Goal: Transaction & Acquisition: Purchase product/service

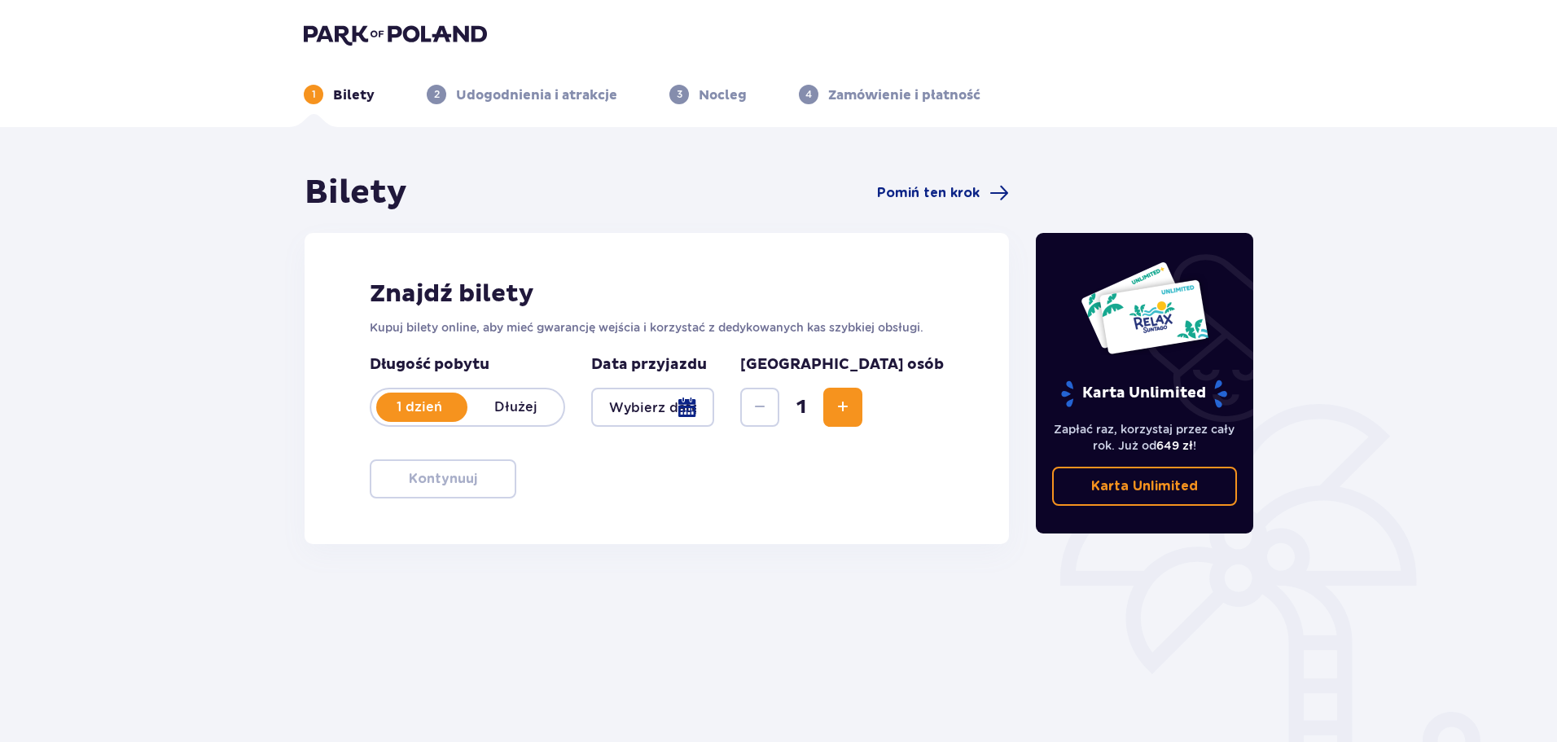
click at [714, 406] on div at bounding box center [652, 407] width 123 height 39
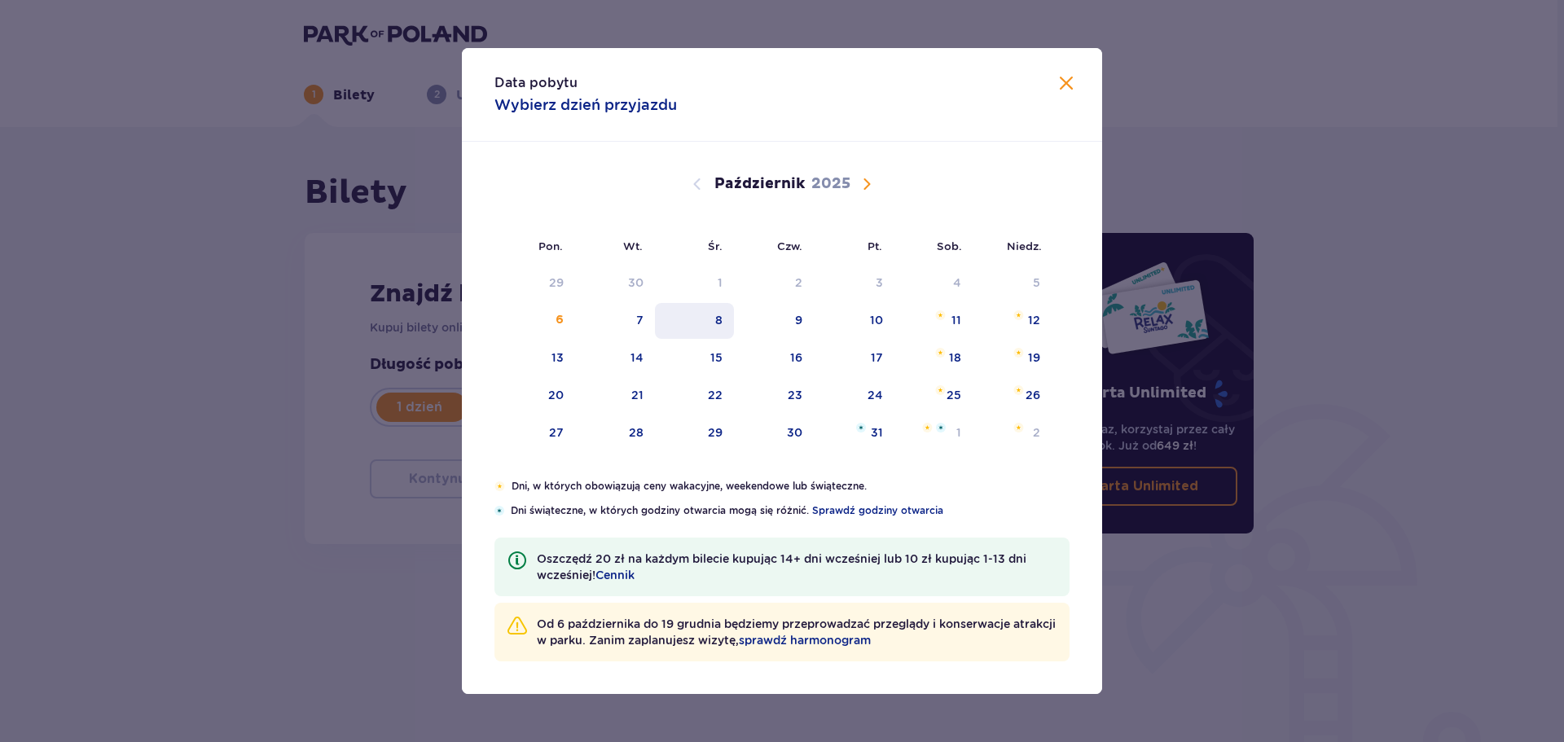
drag, startPoint x: 1045, startPoint y: 314, endPoint x: 683, endPoint y: 316, distance: 361.6
click at [1044, 314] on div "12" at bounding box center [1011, 321] width 79 height 36
type input "12.10.25"
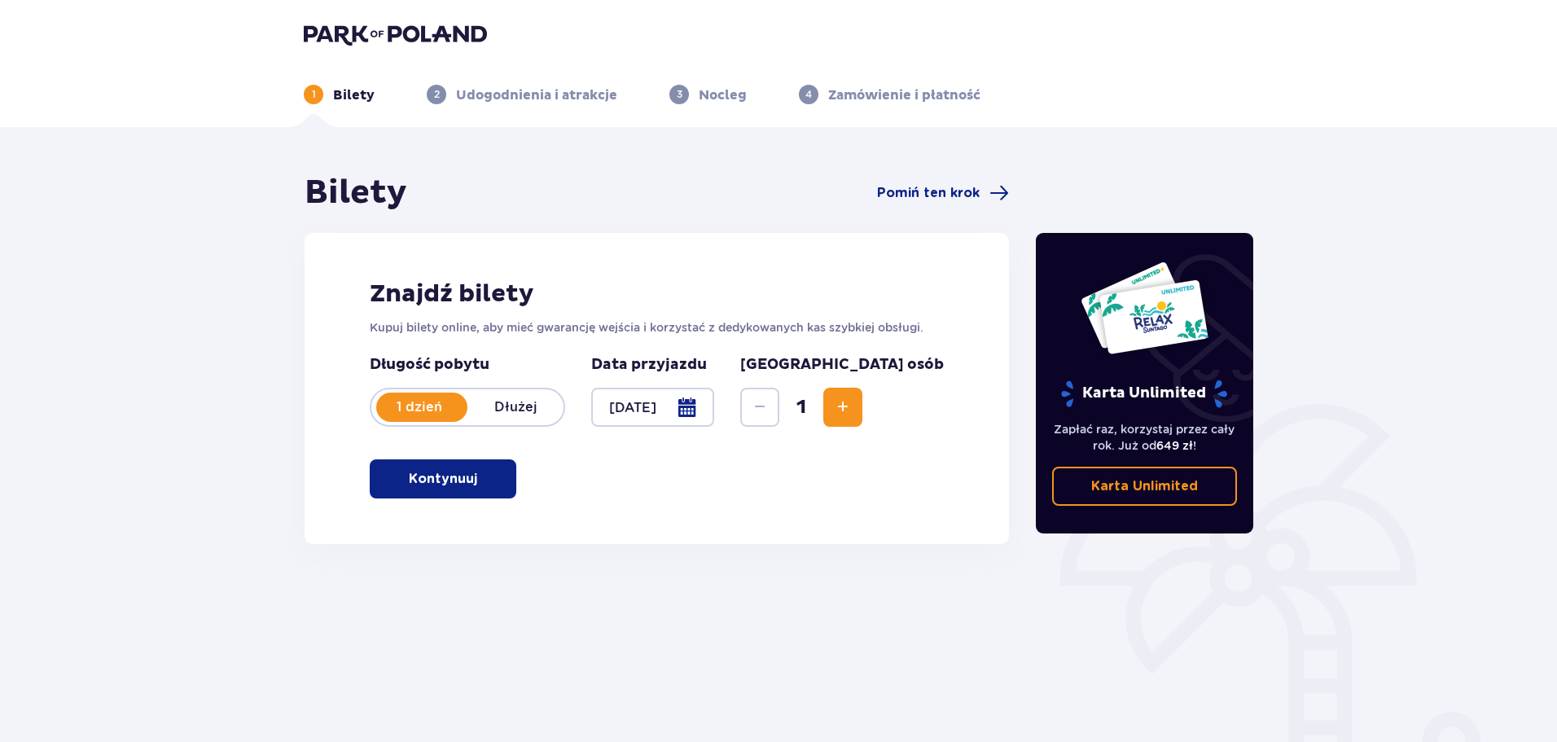
click at [863, 402] on div "1" at bounding box center [801, 407] width 122 height 39
click at [853, 406] on span "Zwiększ" at bounding box center [843, 407] width 20 height 20
click at [496, 473] on button "Kontynuuj" at bounding box center [443, 478] width 147 height 39
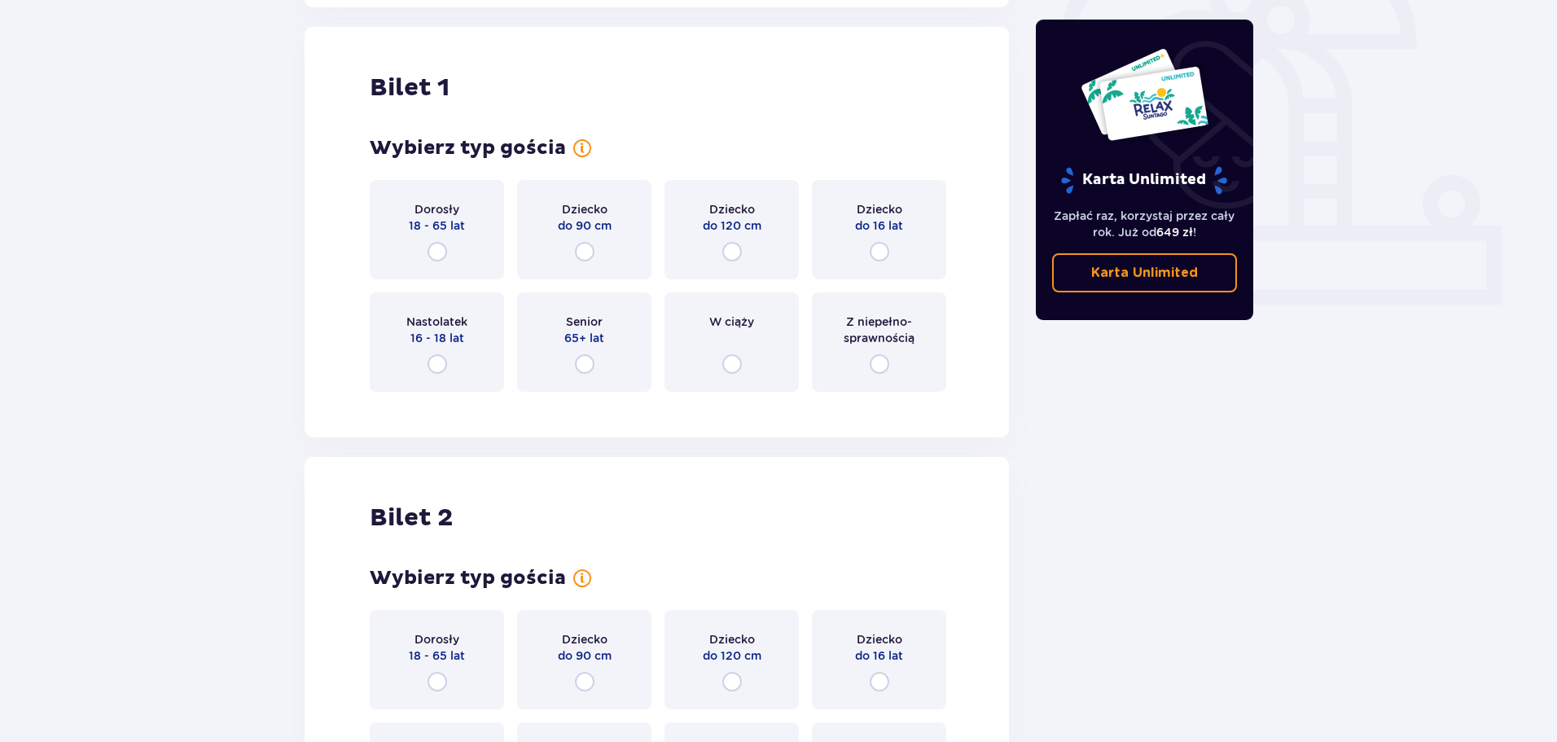
scroll to position [544, 0]
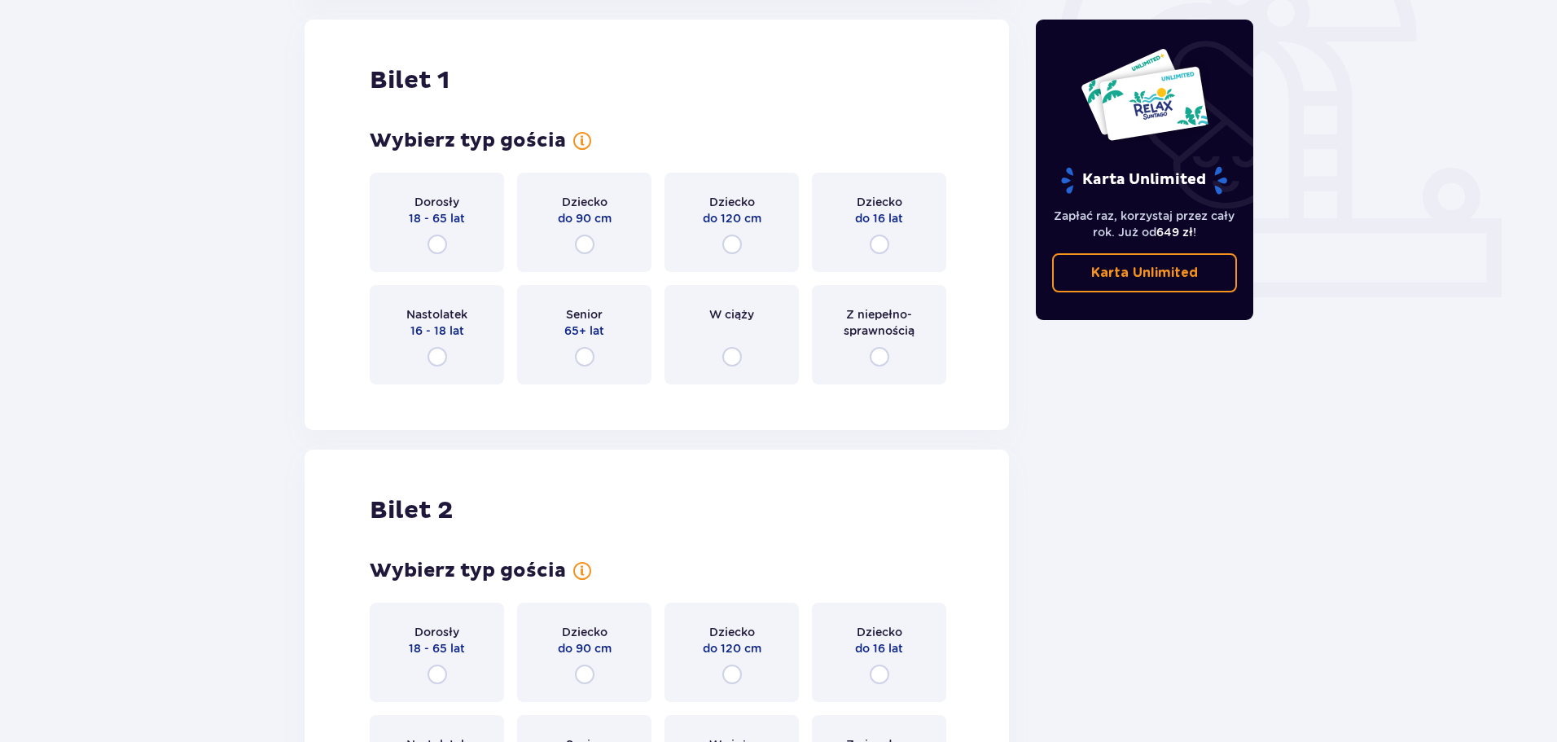
click at [454, 240] on div "Dorosły 18 - 65 lat" at bounding box center [437, 222] width 134 height 99
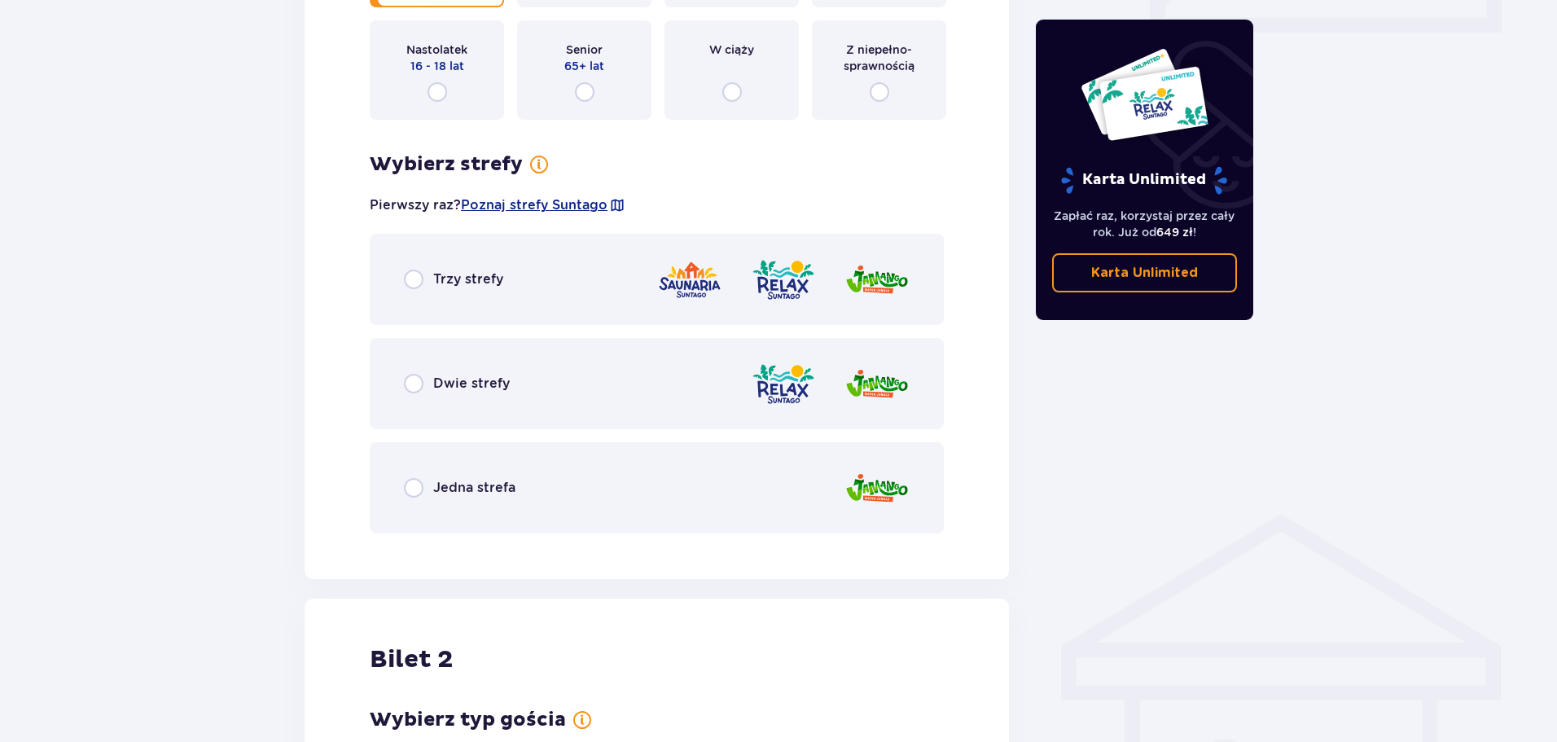
scroll to position [779, 0]
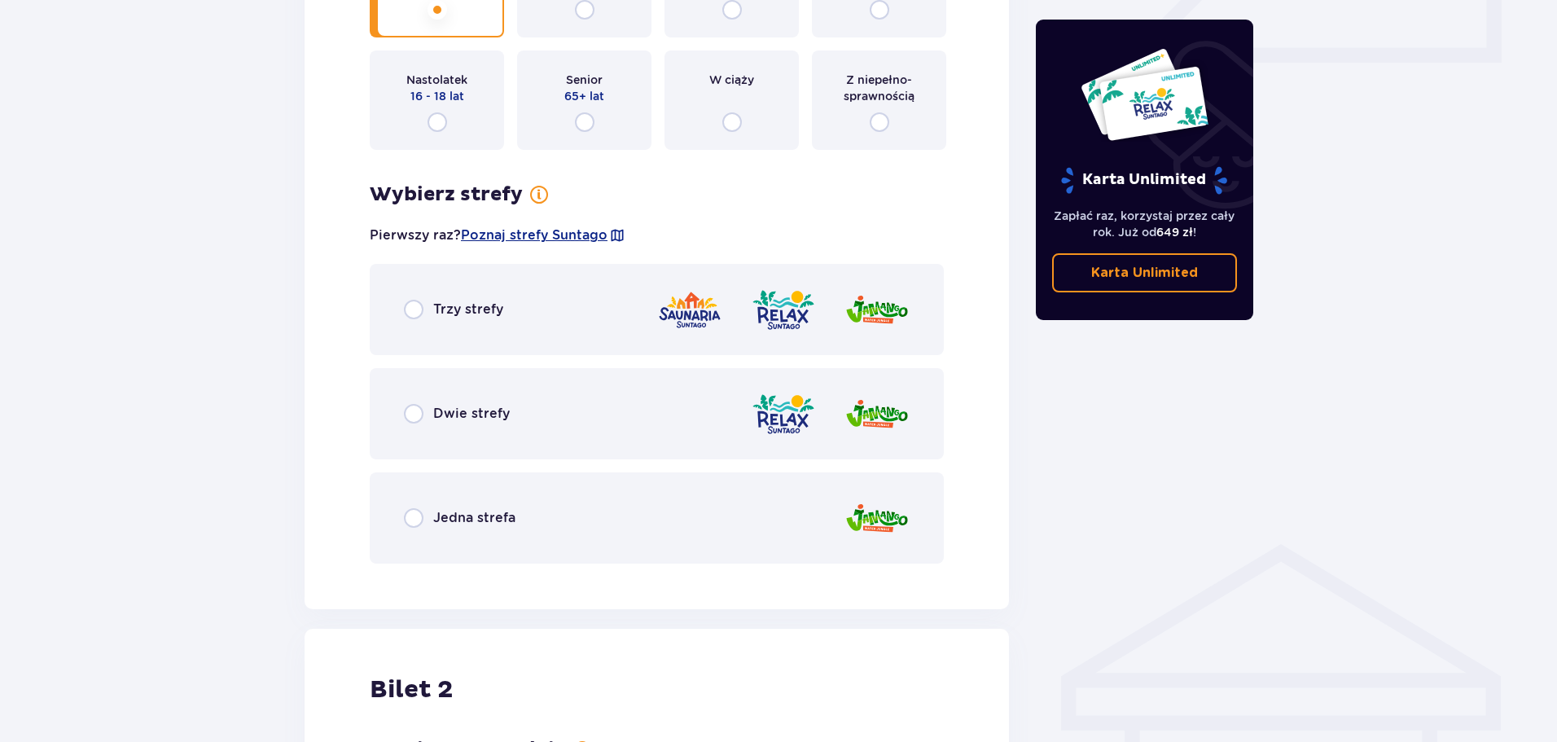
click at [409, 301] on input "radio" at bounding box center [414, 310] width 20 height 20
radio input "true"
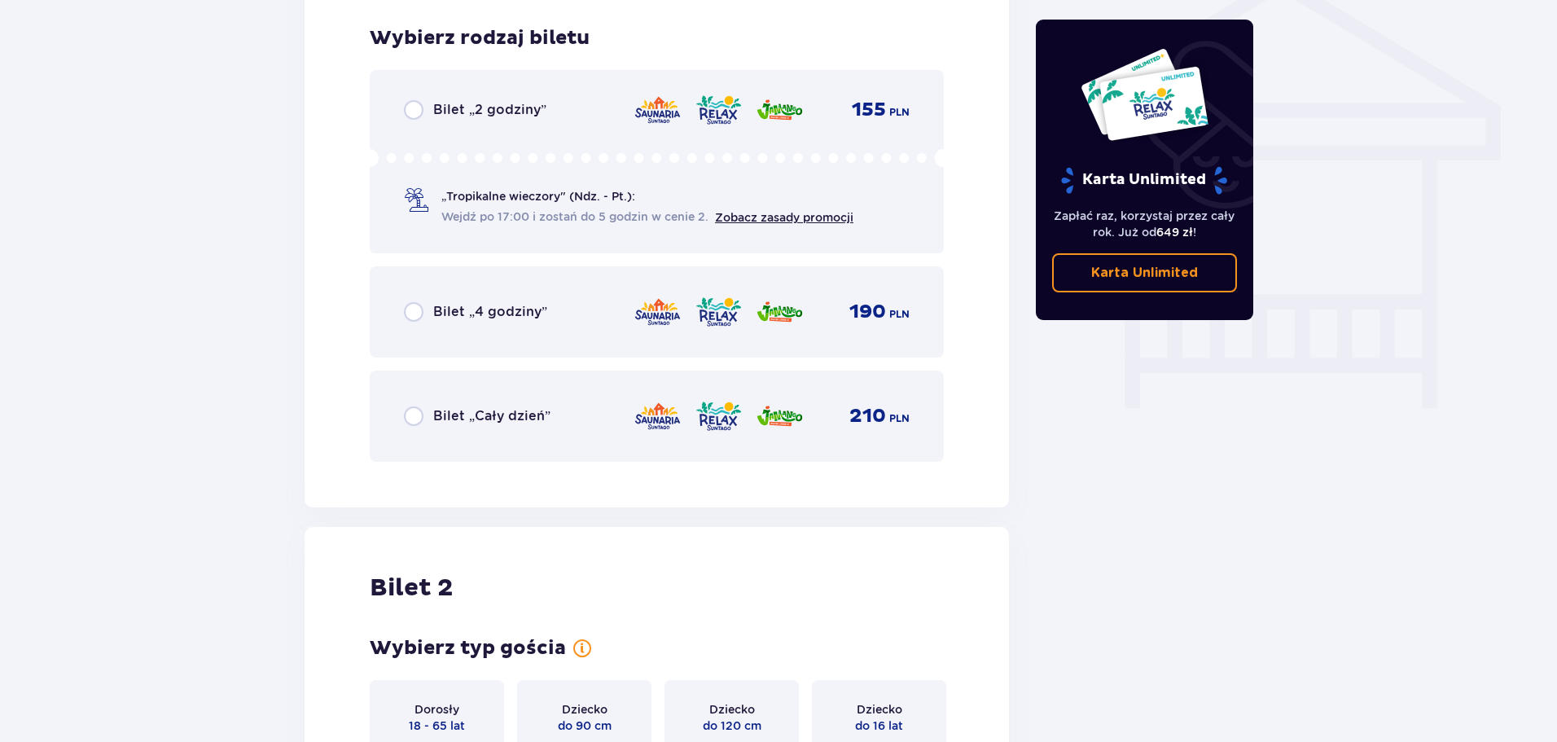
scroll to position [1355, 0]
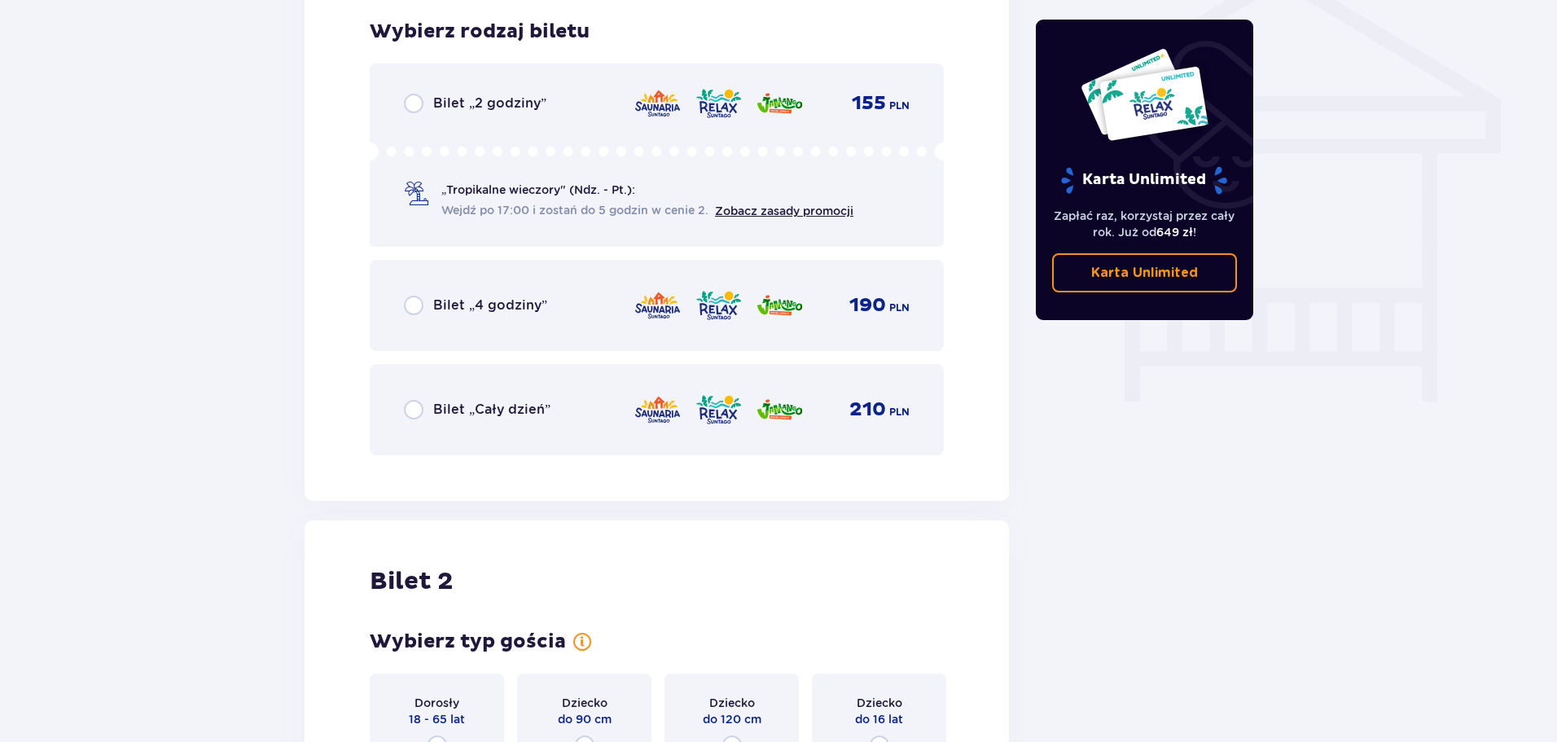
click at [406, 397] on div "Bilet „Cały dzień” 210 PLN" at bounding box center [657, 410] width 506 height 34
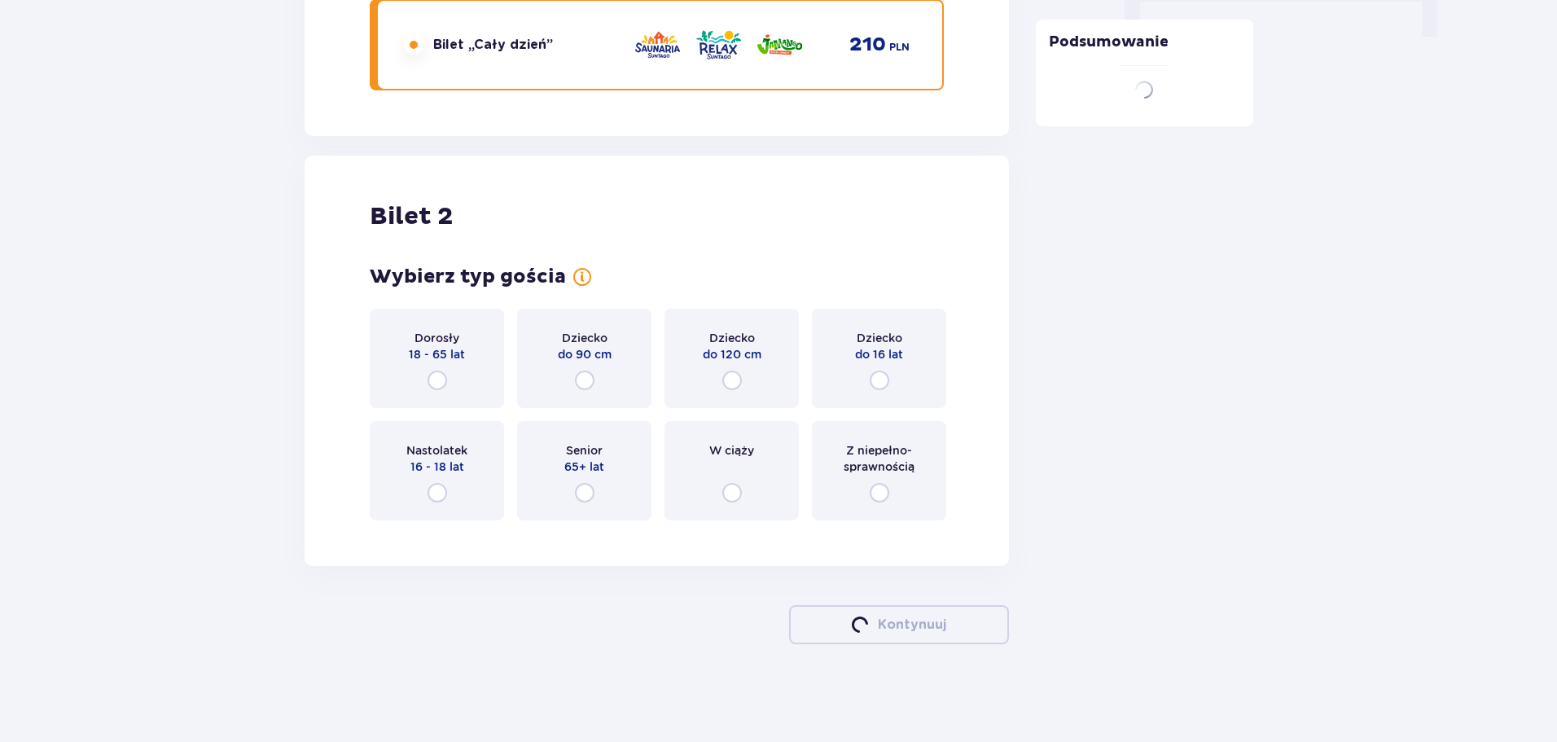
click at [432, 370] on div "Dorosły 18 - 65 lat" at bounding box center [437, 358] width 134 height 99
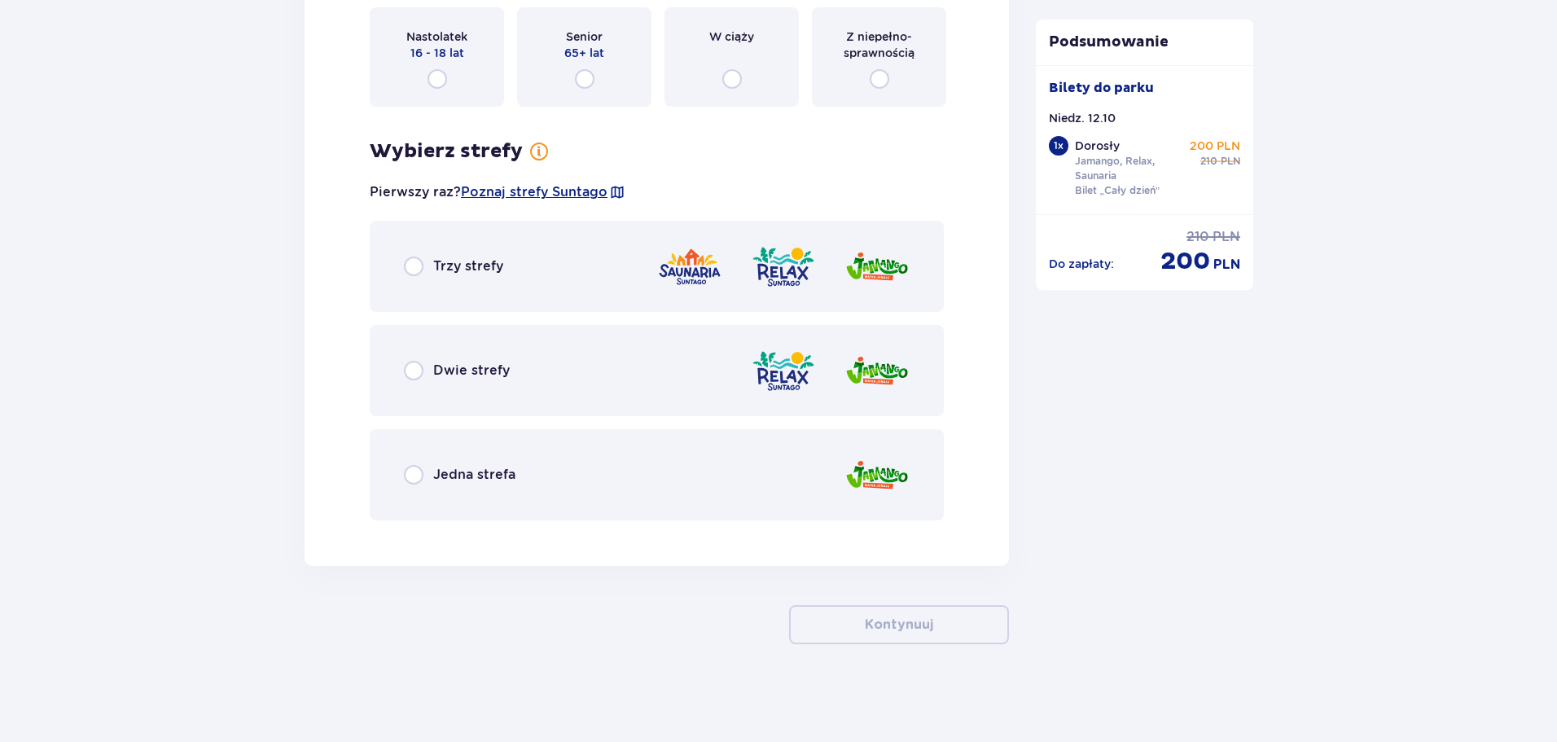
click at [422, 272] on input "radio" at bounding box center [414, 267] width 20 height 20
radio input "true"
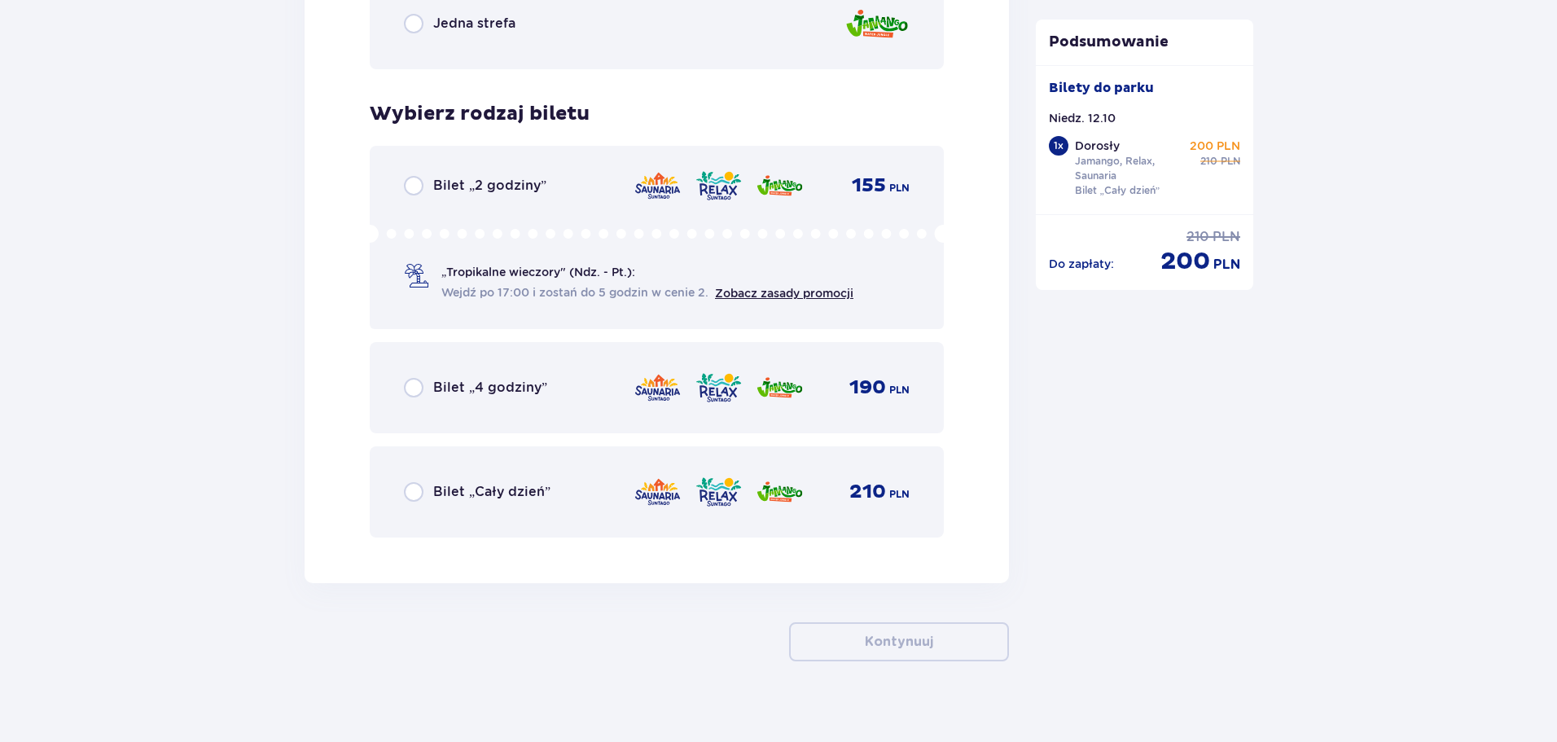
scroll to position [2602, 0]
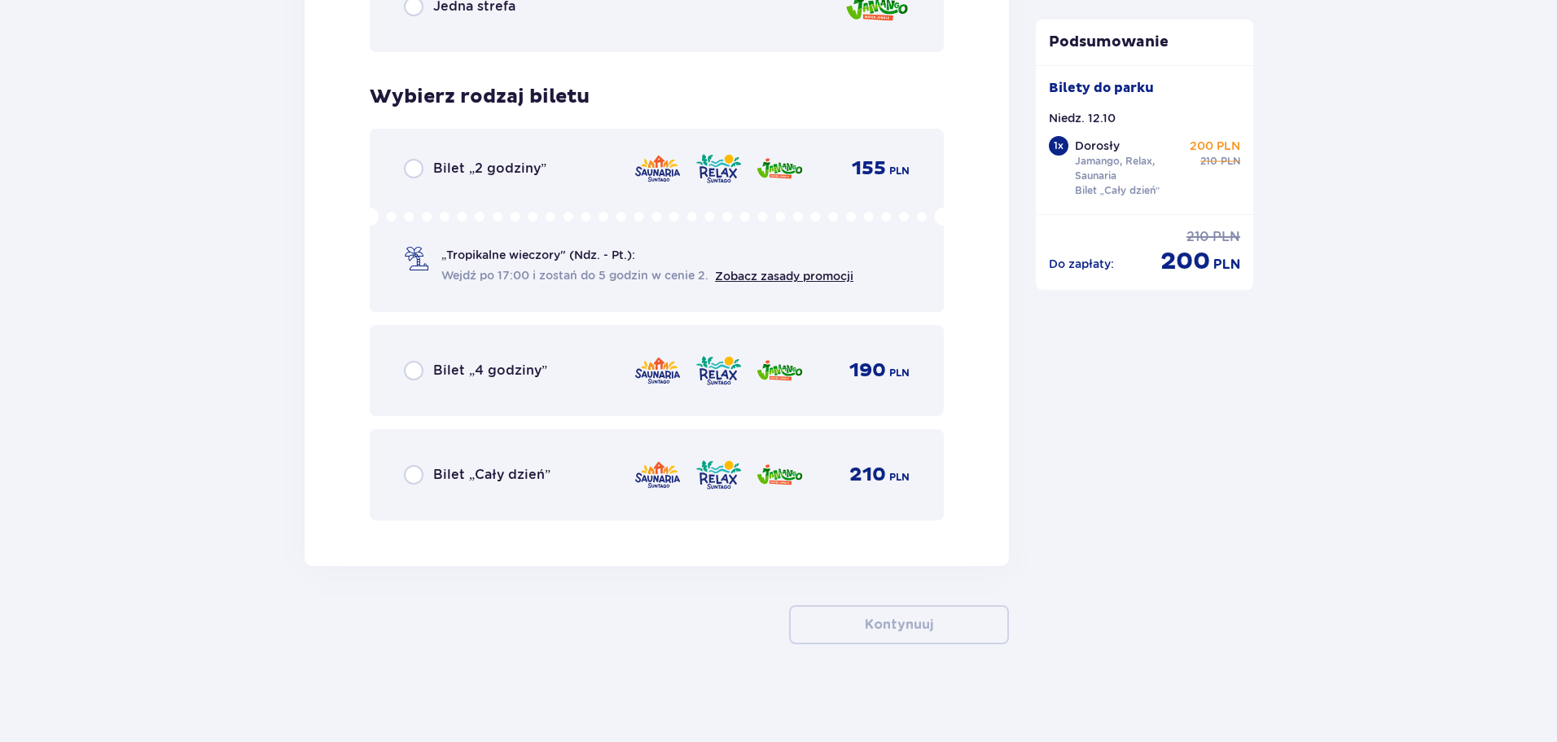
click at [412, 472] on input "radio" at bounding box center [414, 475] width 20 height 20
radio input "true"
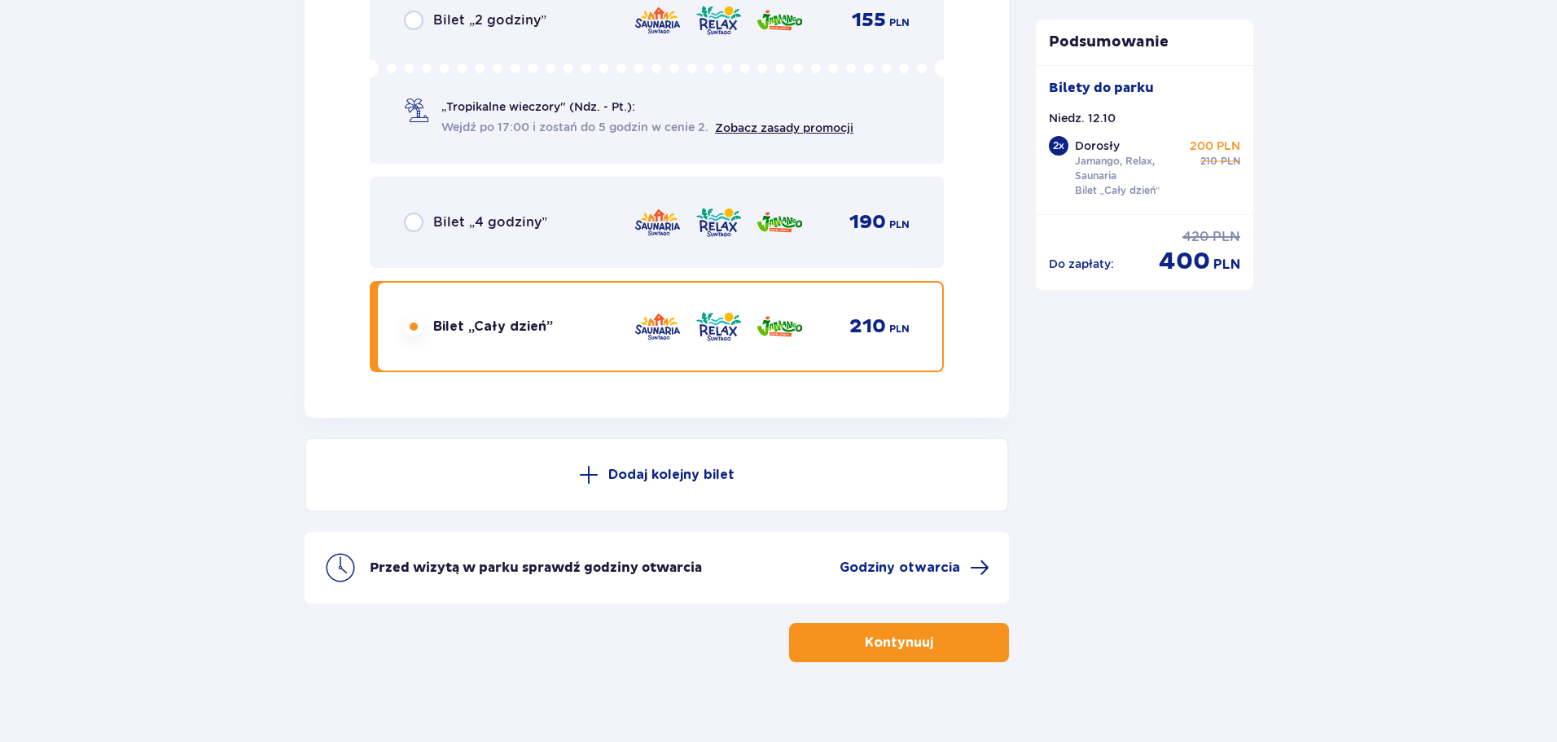
scroll to position [2768, 0]
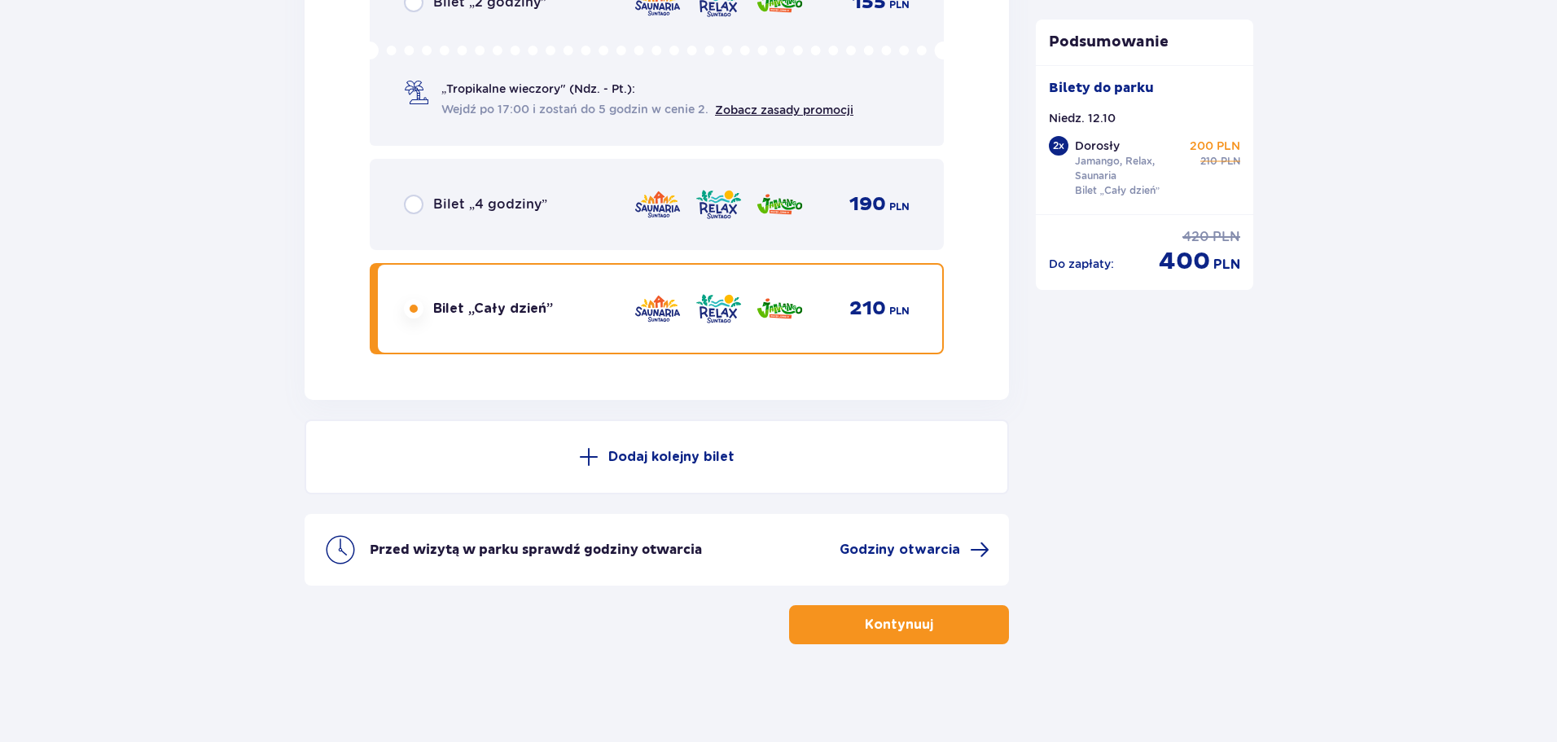
click at [875, 618] on p "Kontynuuj" at bounding box center [899, 625] width 68 height 18
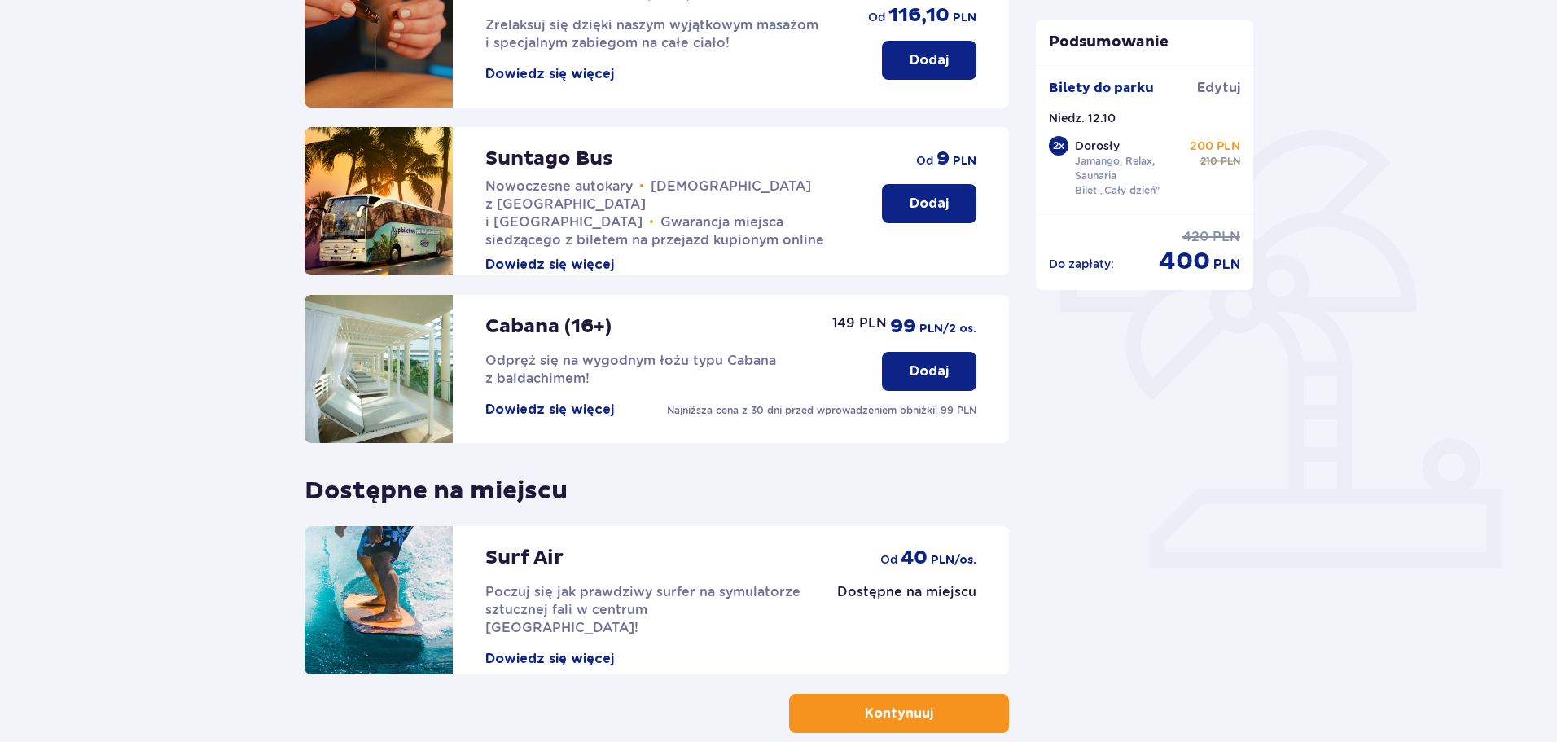
scroll to position [362, 0]
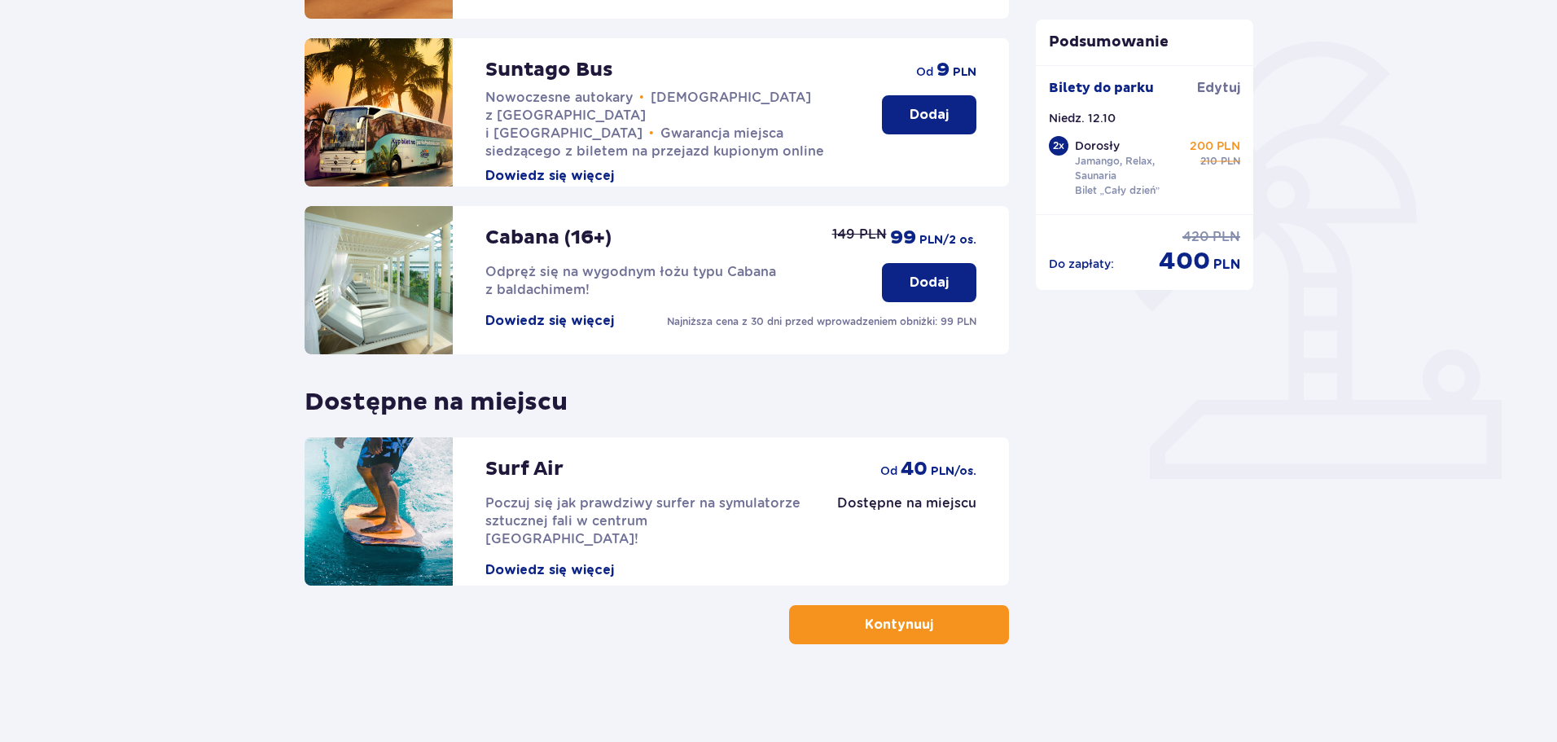
click at [878, 627] on p "Kontynuuj" at bounding box center [899, 625] width 68 height 18
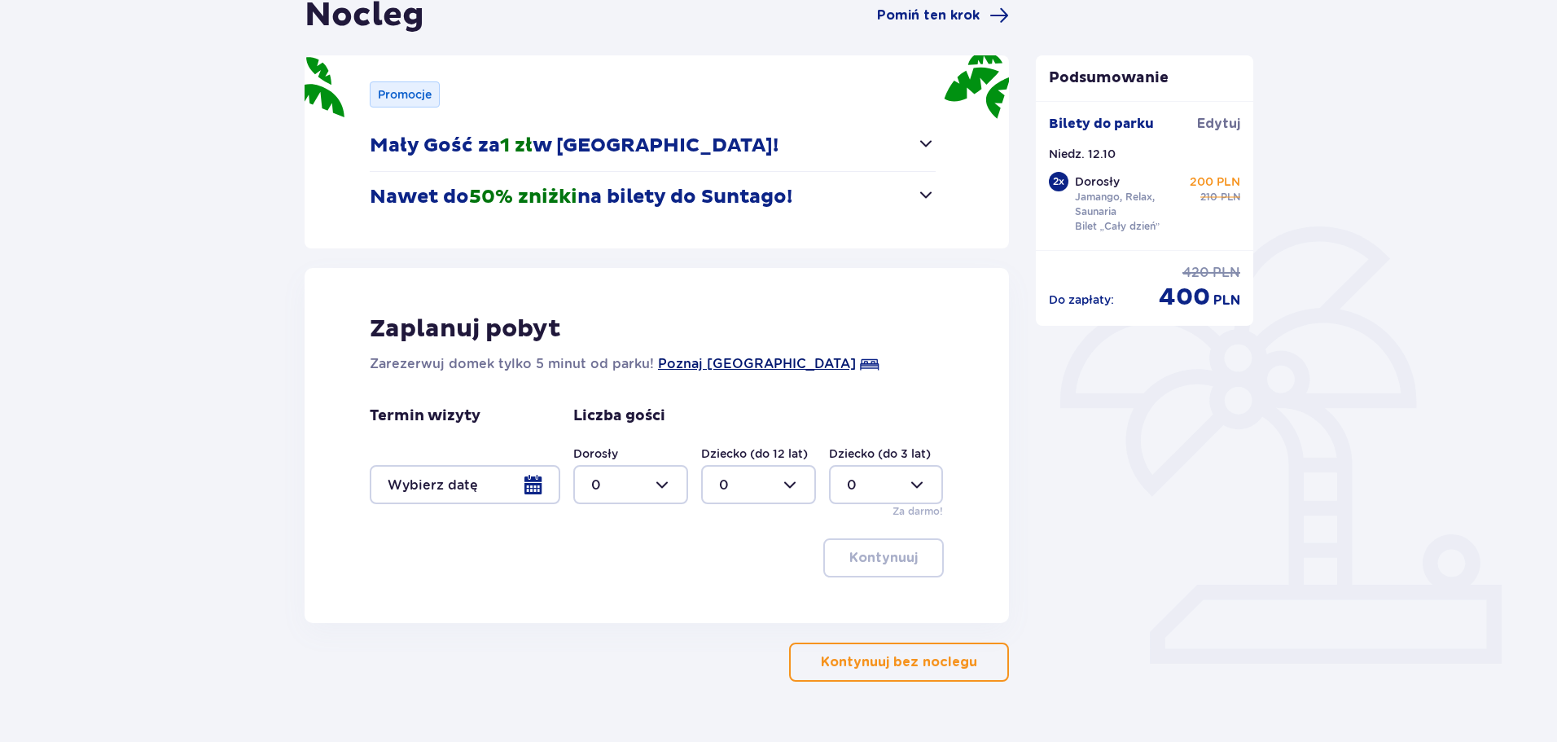
scroll to position [52, 0]
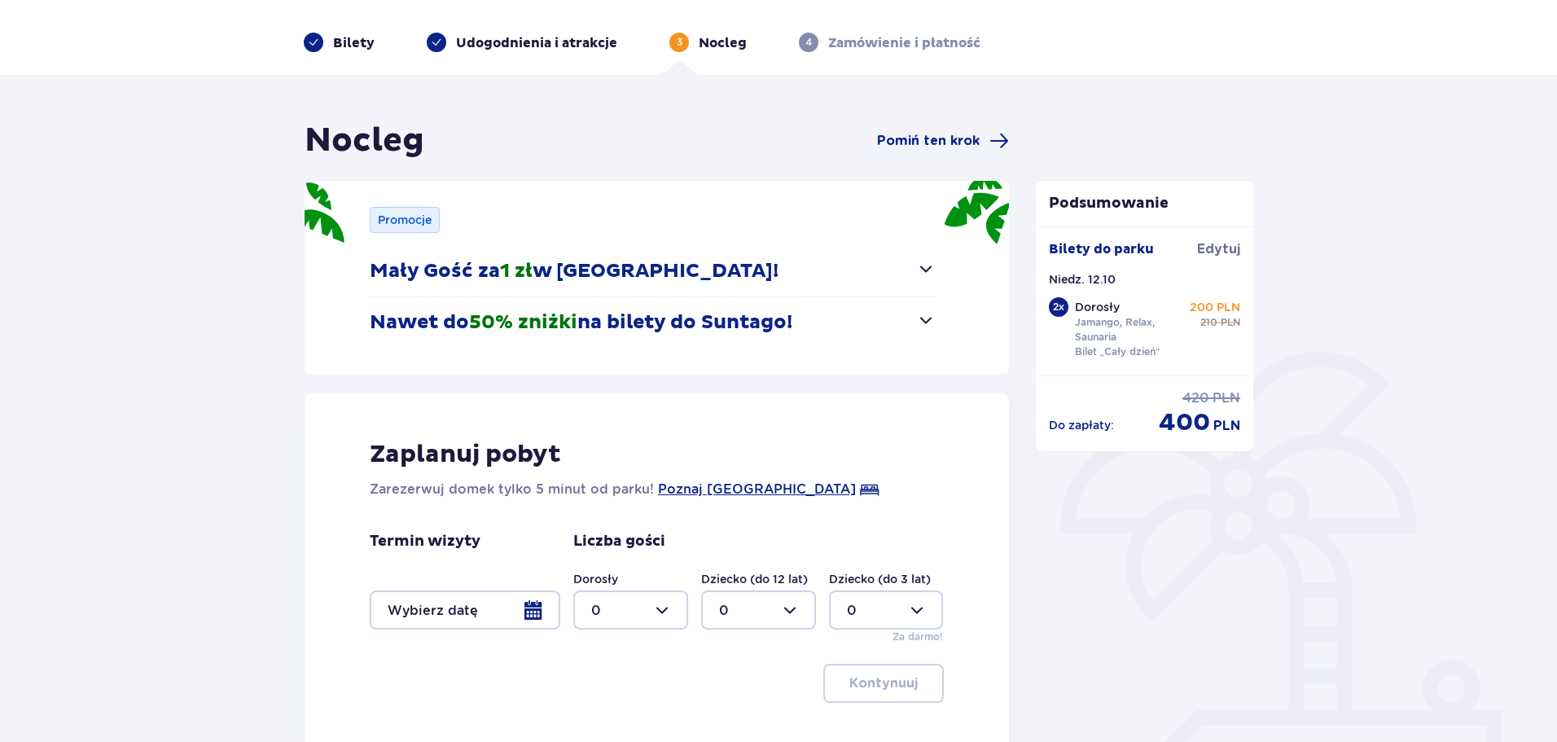
click at [929, 318] on span "button" at bounding box center [926, 320] width 20 height 20
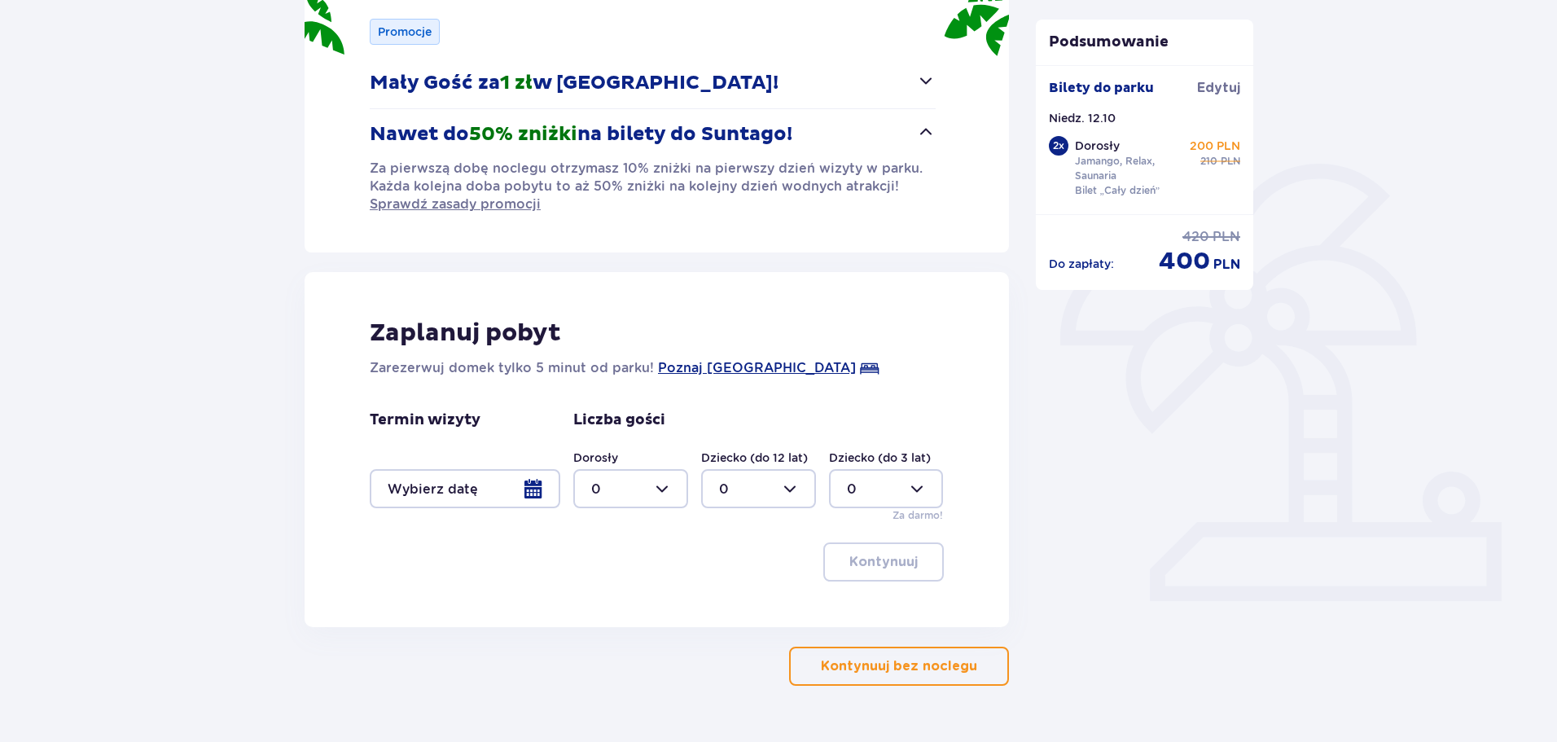
scroll to position [282, 0]
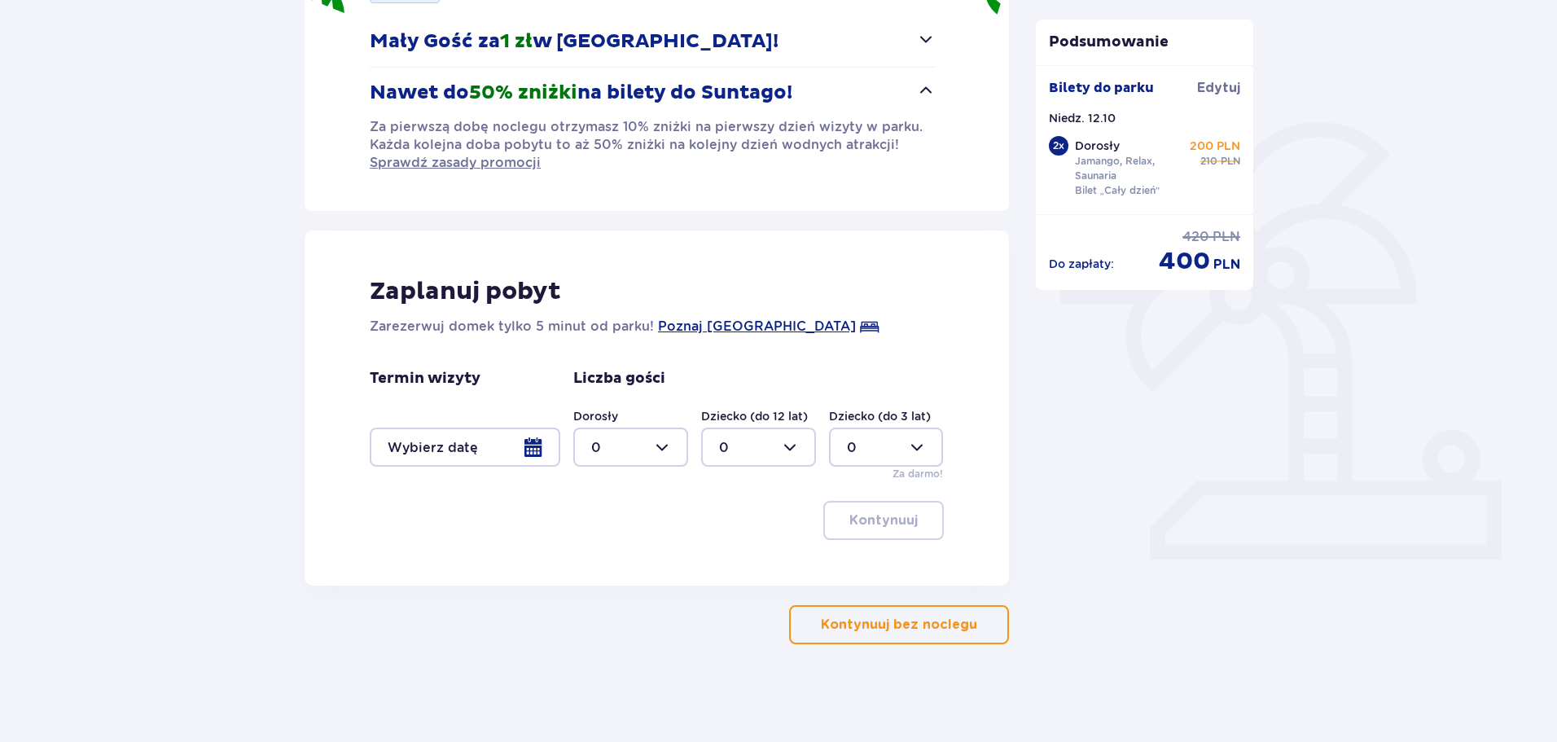
click at [876, 623] on p "Kontynuuj bez noclegu" at bounding box center [899, 625] width 156 height 18
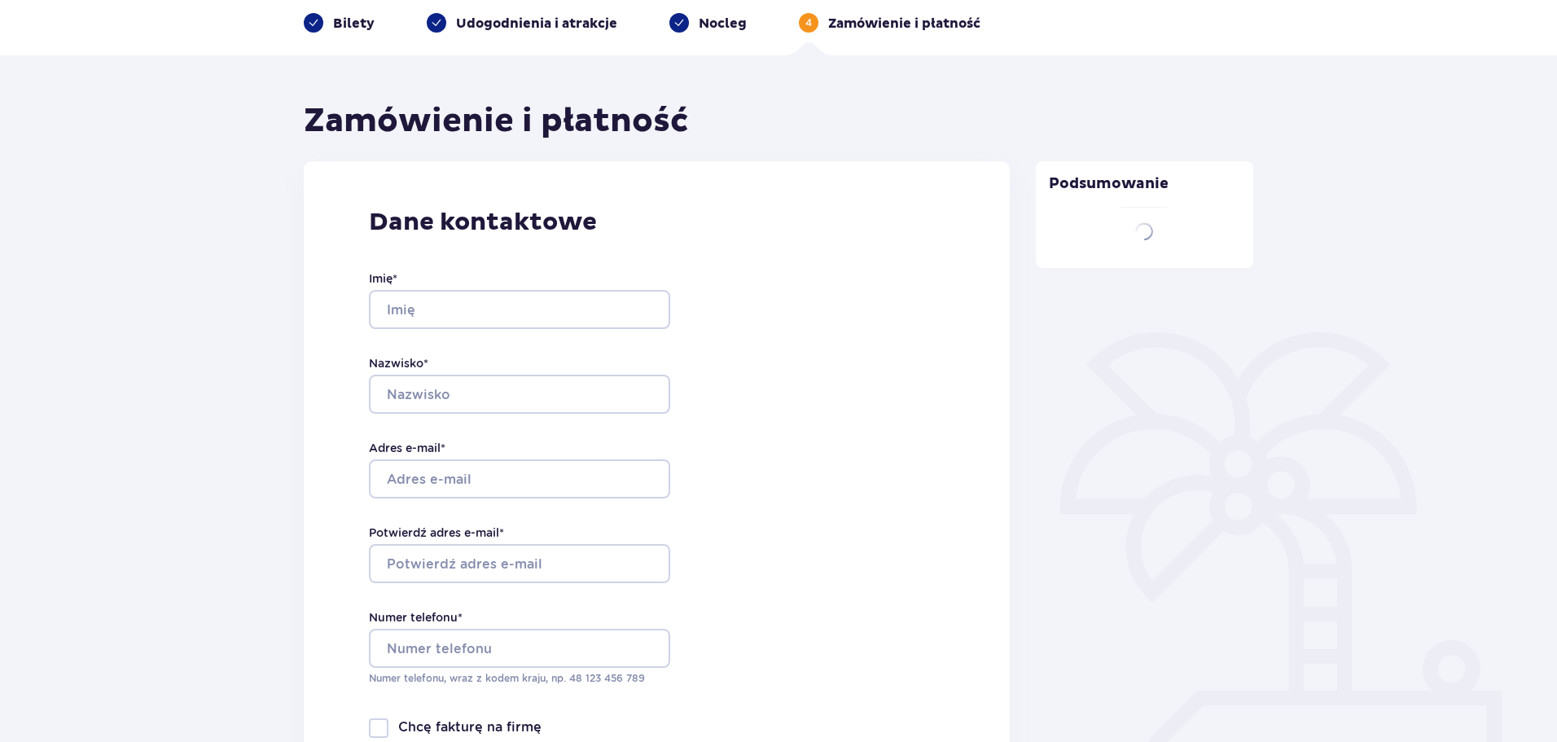
type input "Adam"
type input "Wawryszewicz"
type input "adam.wawryszewicz@gmail.com"
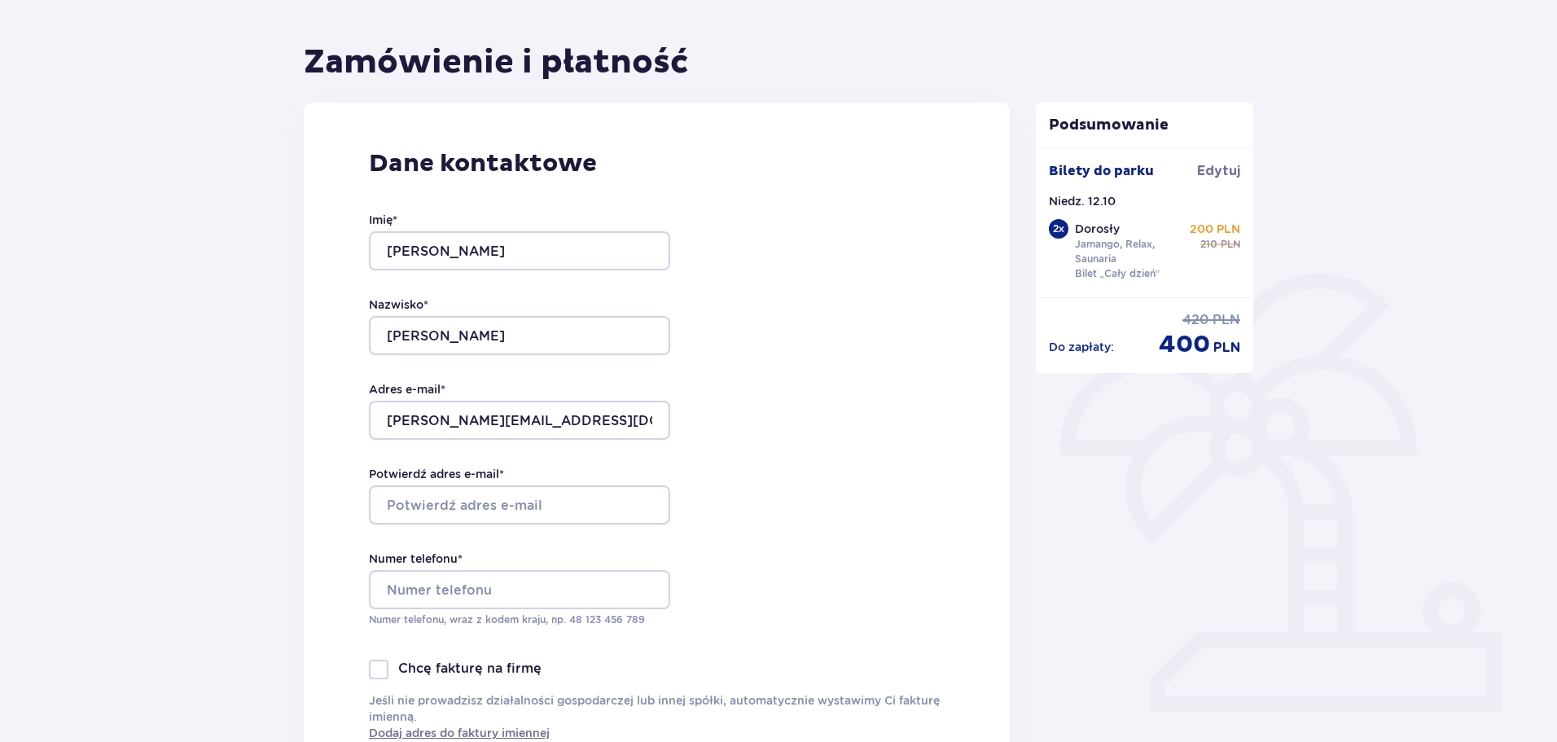
scroll to position [244, 0]
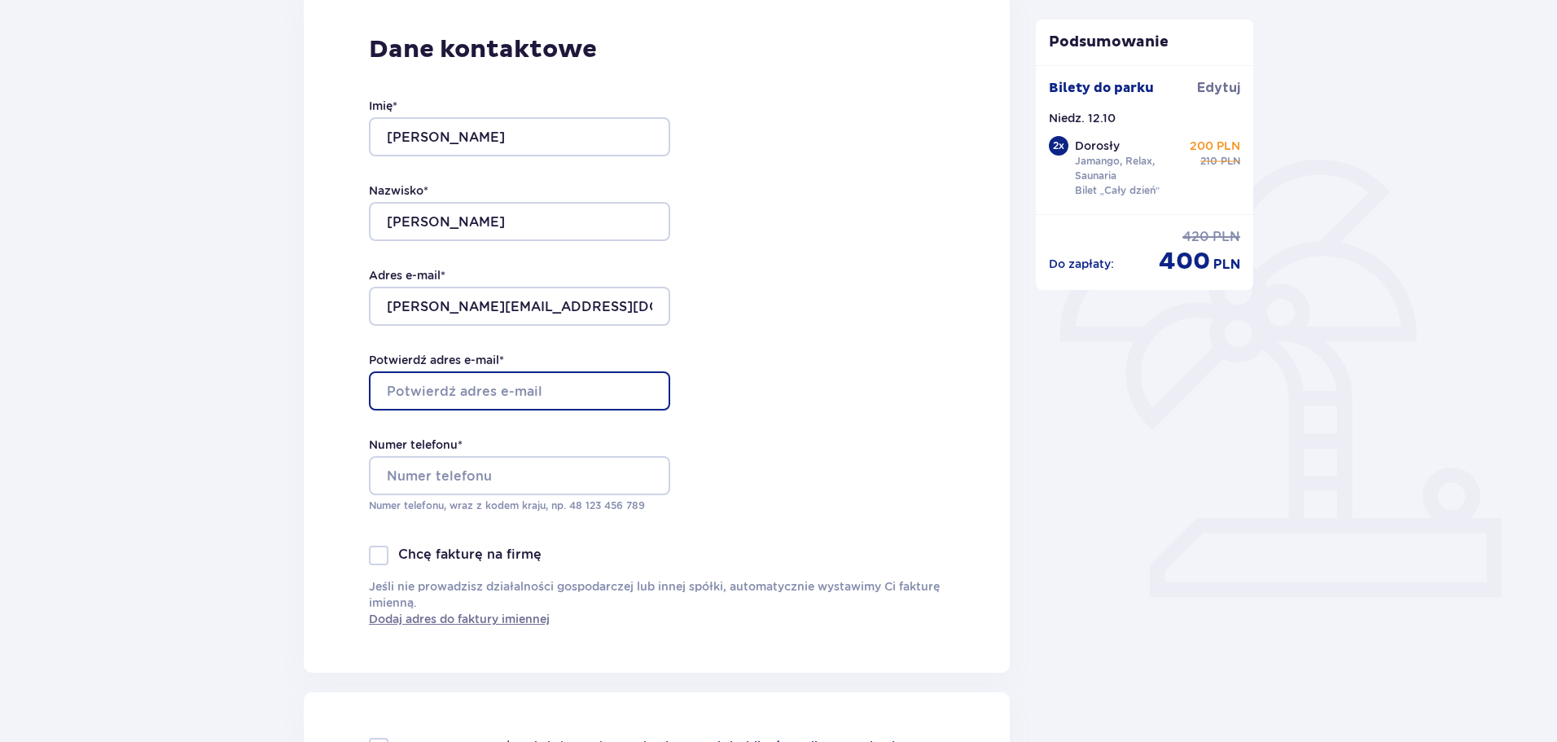
click at [588, 397] on input "Potwierdź adres e-mail *" at bounding box center [519, 390] width 301 height 39
type input "adam.wawryszewicz@gmail.com"
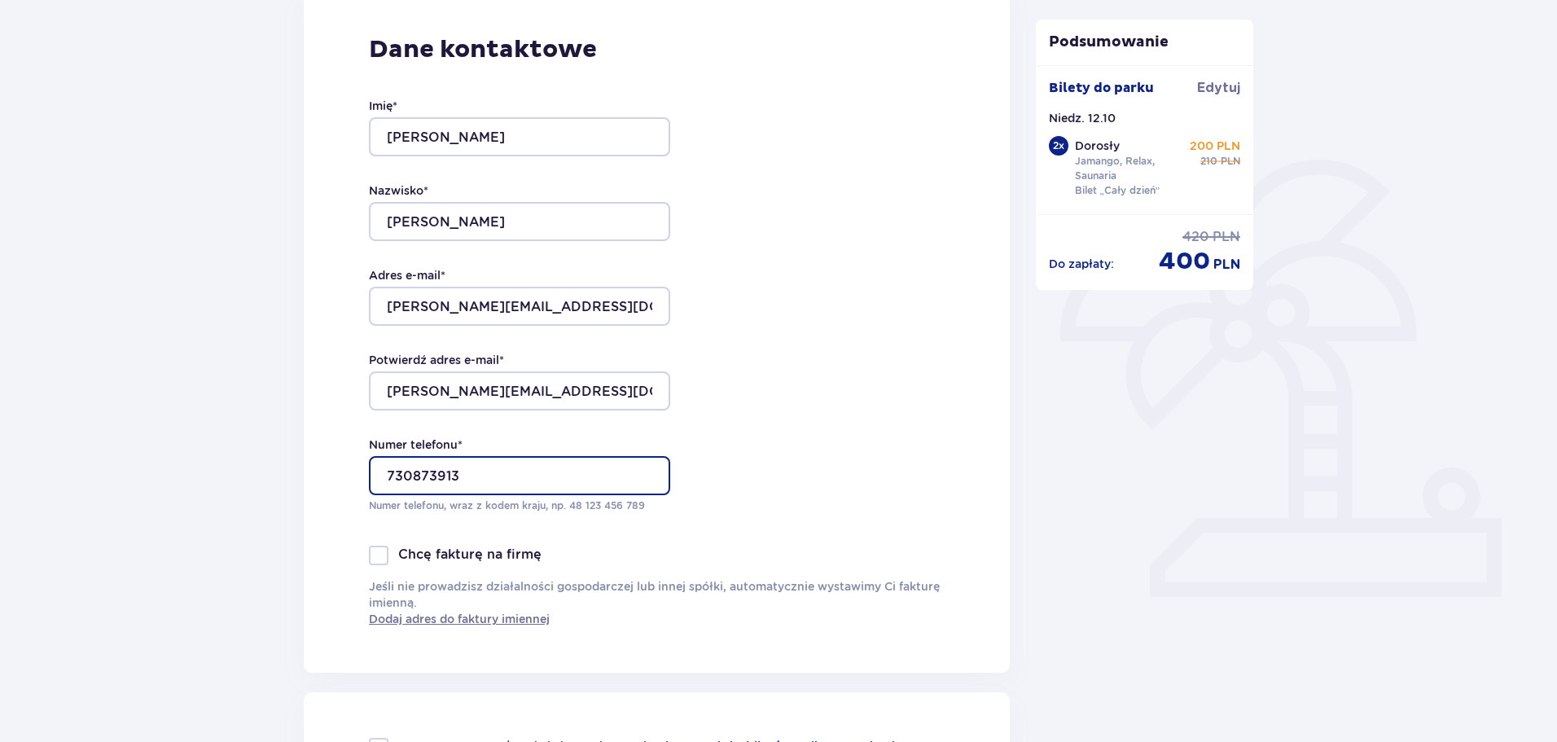
click at [384, 472] on input "730873913" at bounding box center [519, 475] width 301 height 39
click at [516, 471] on input "730873913" at bounding box center [519, 475] width 301 height 39
type input "7"
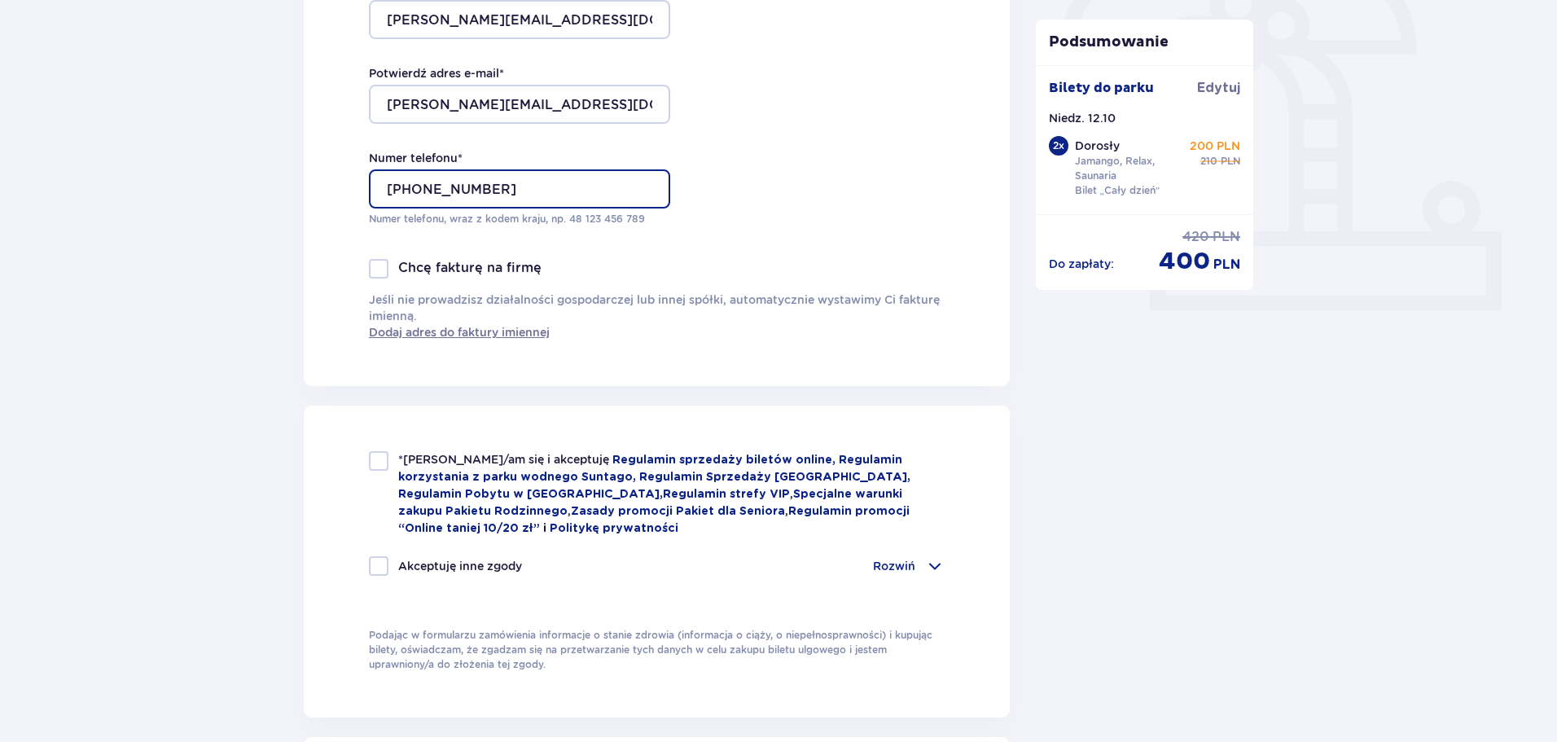
scroll to position [570, 0]
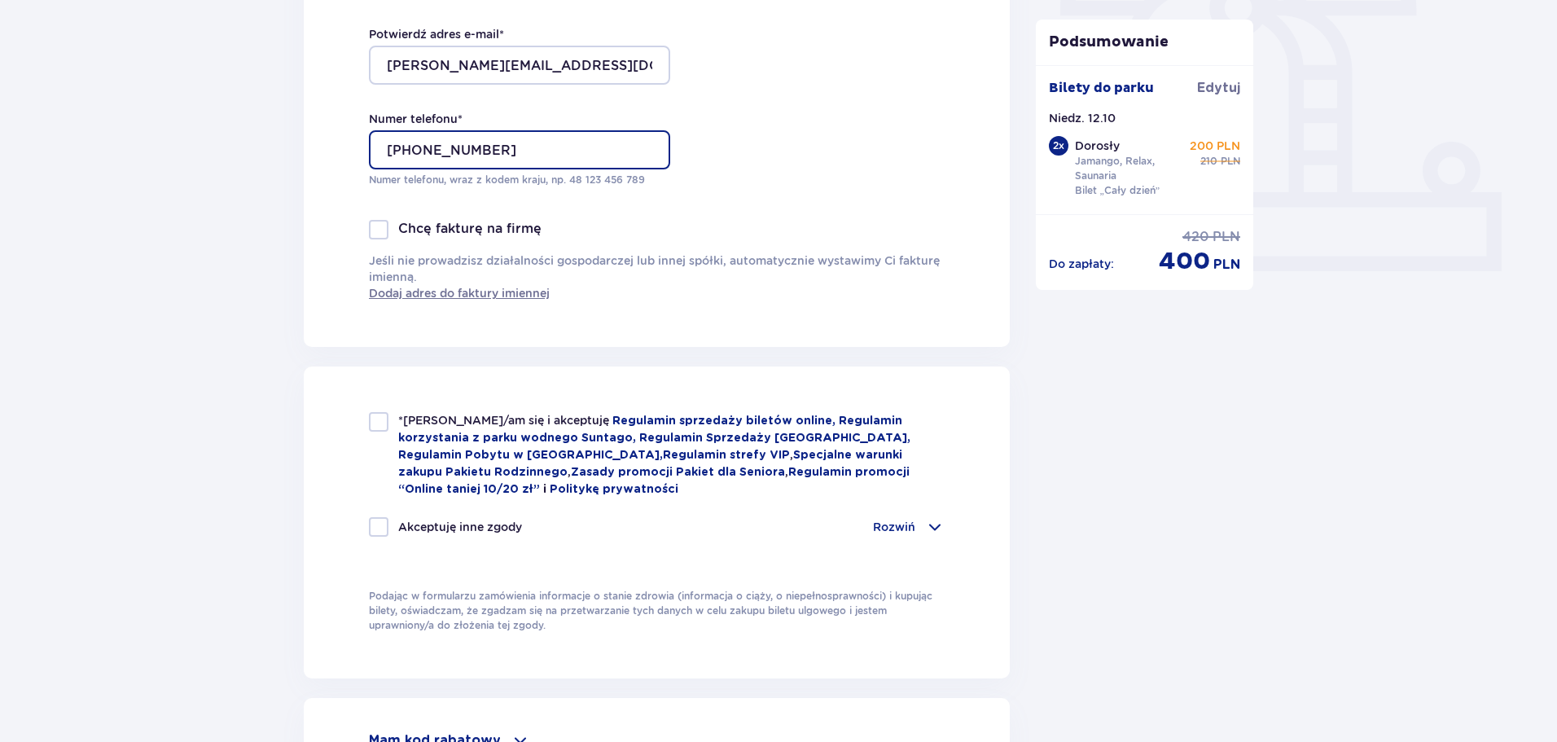
type input "+48 730 873 913"
click at [384, 425] on div at bounding box center [379, 422] width 20 height 20
checkbox input "true"
click at [369, 522] on div at bounding box center [379, 527] width 20 height 20
checkbox input "true"
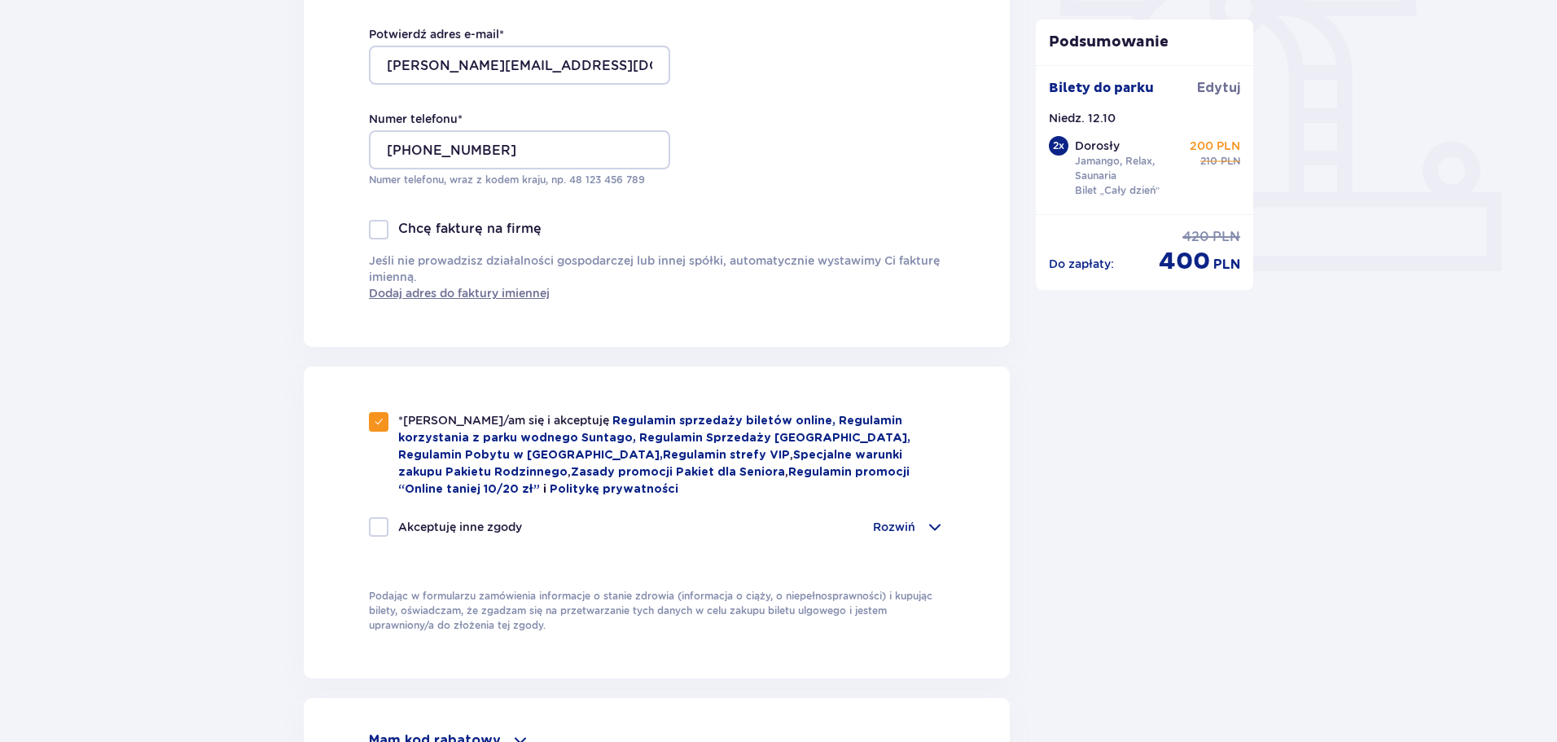
checkbox input "true"
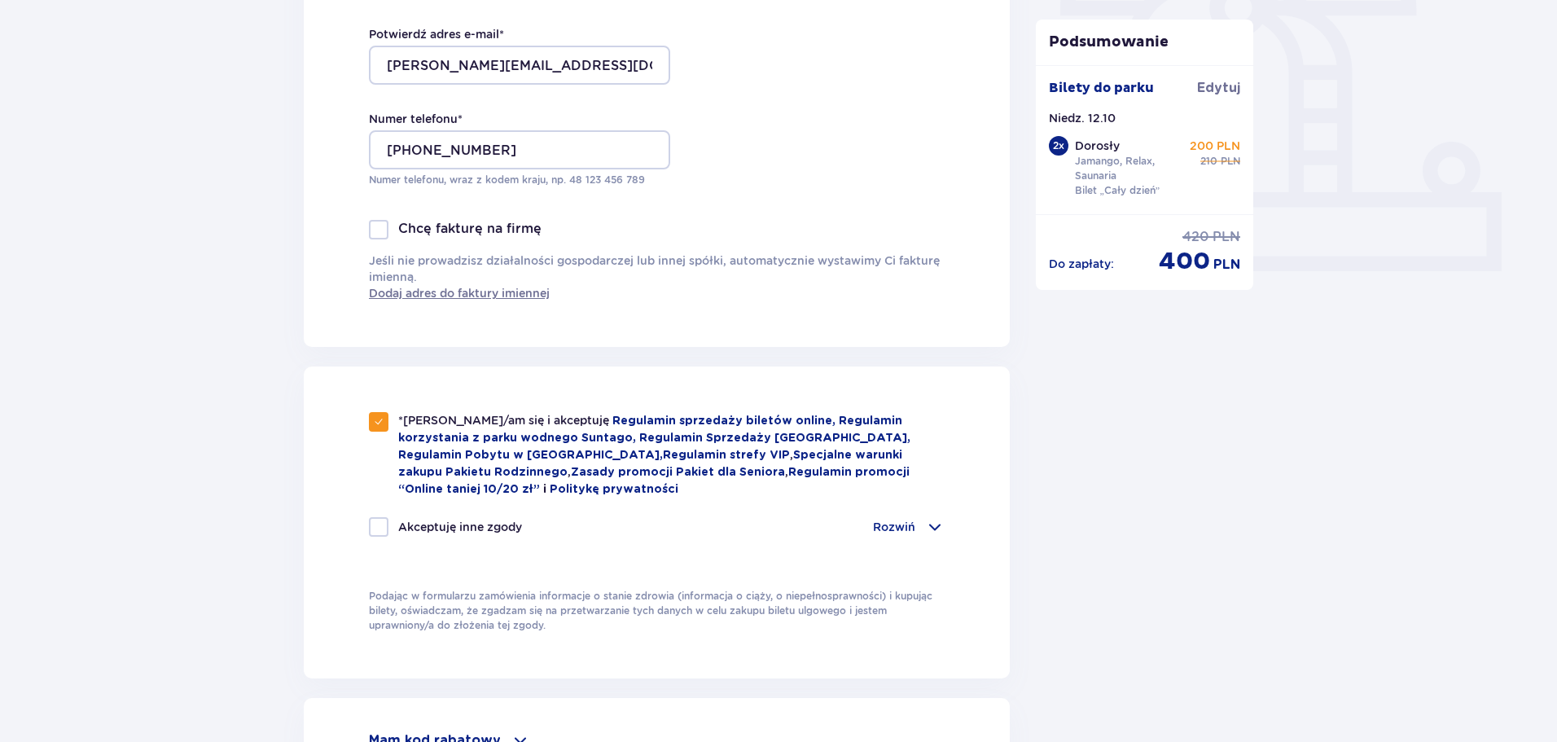
checkbox input "true"
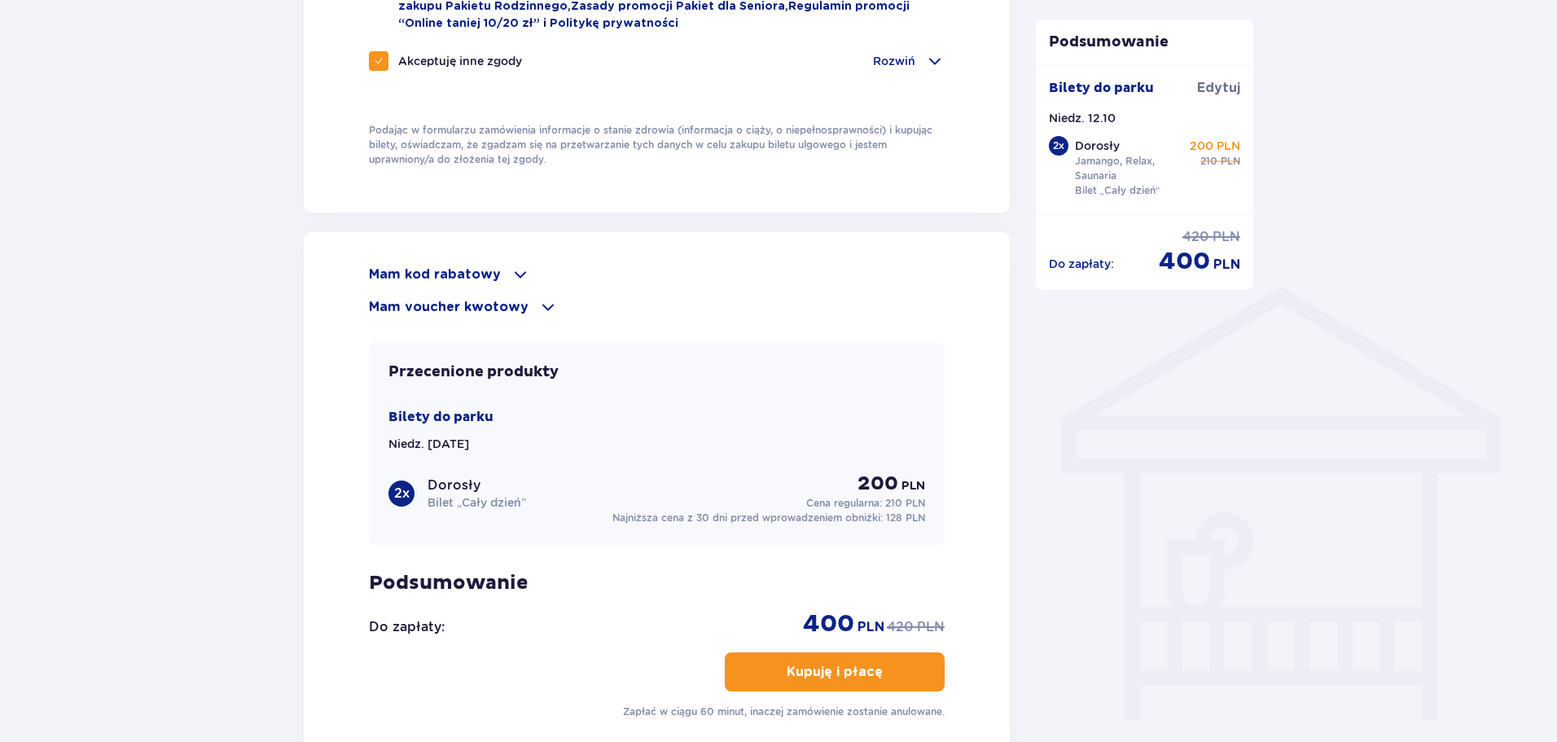
scroll to position [977, 0]
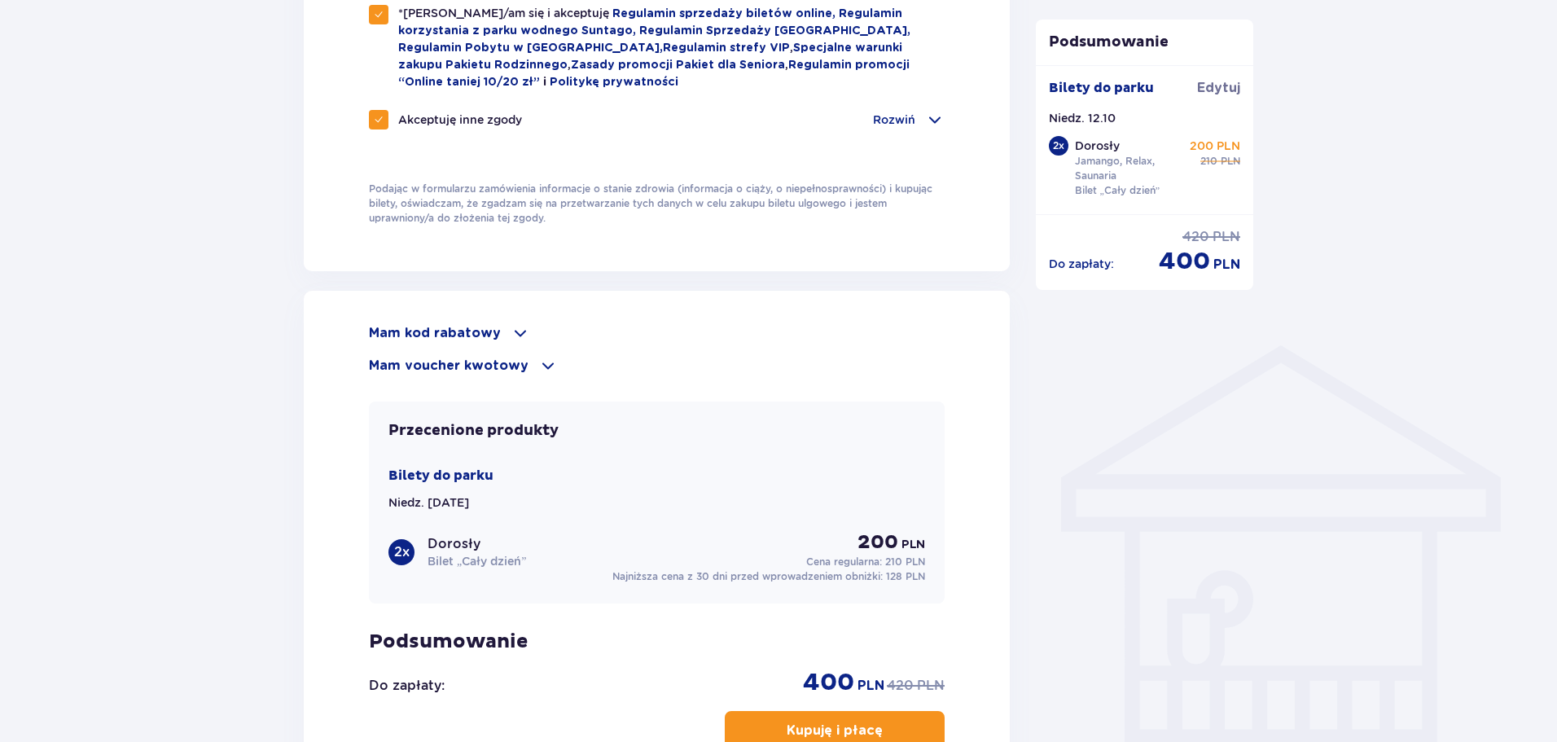
click at [516, 331] on span at bounding box center [521, 333] width 20 height 20
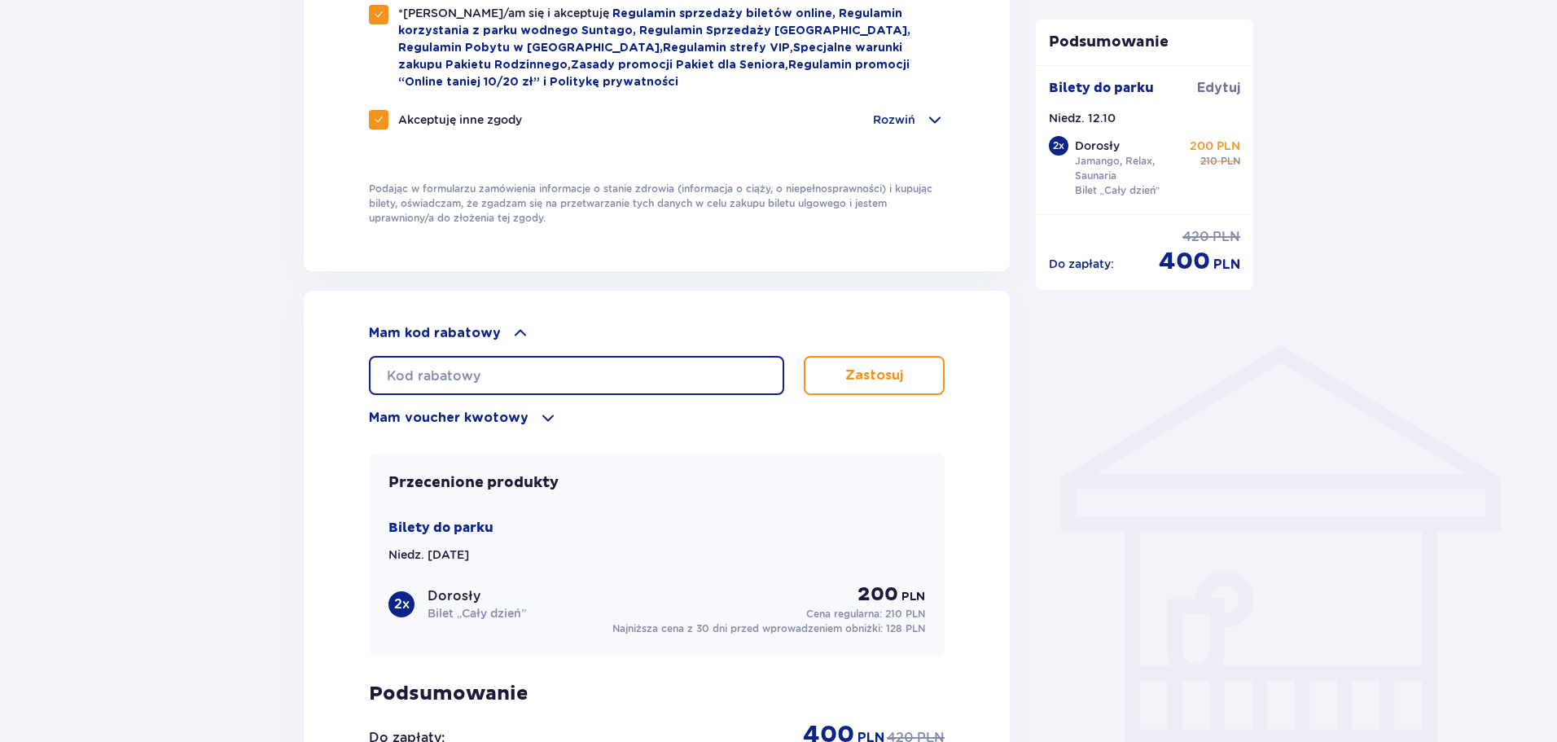
click at [499, 377] on input "text" at bounding box center [576, 375] width 415 height 39
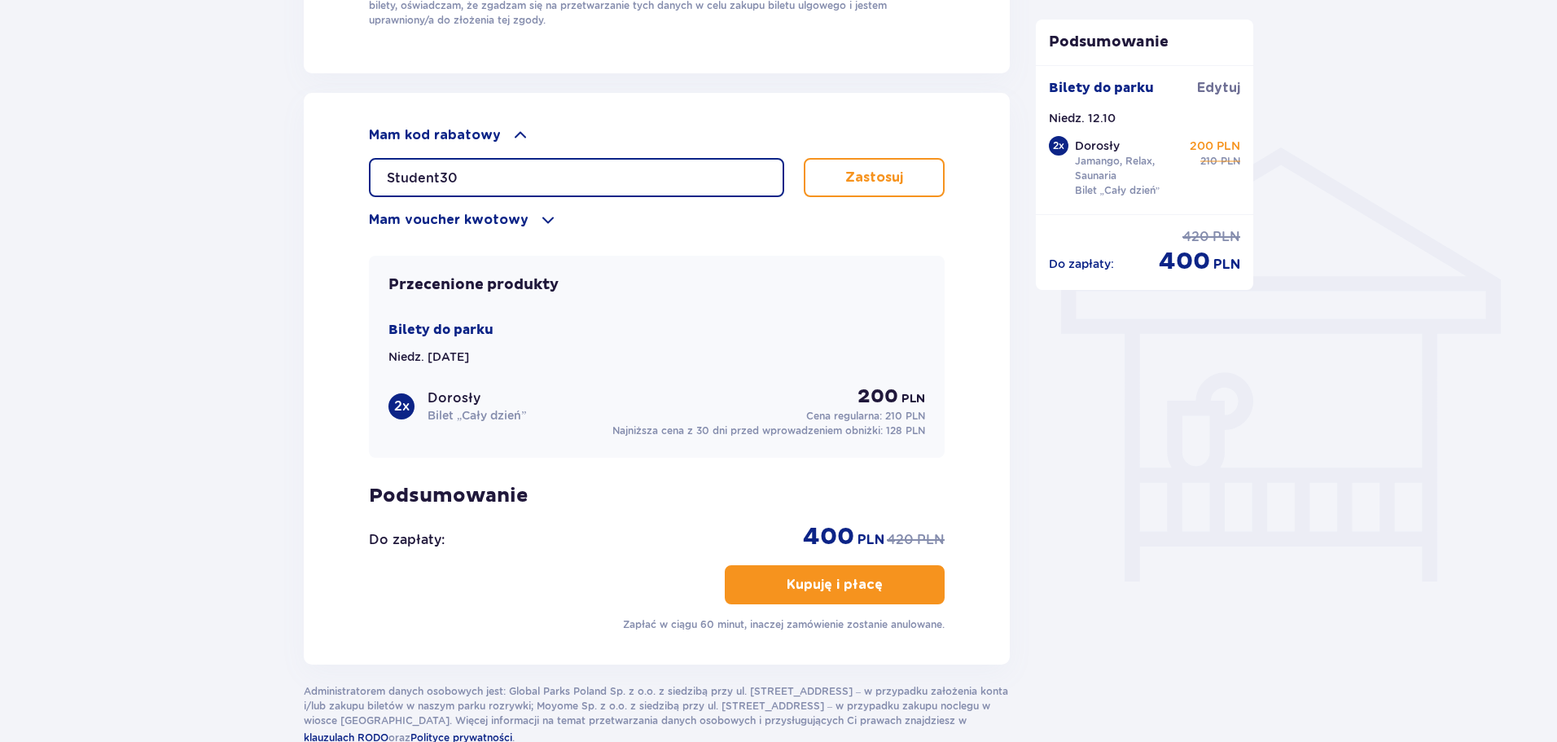
scroll to position [1222, 0]
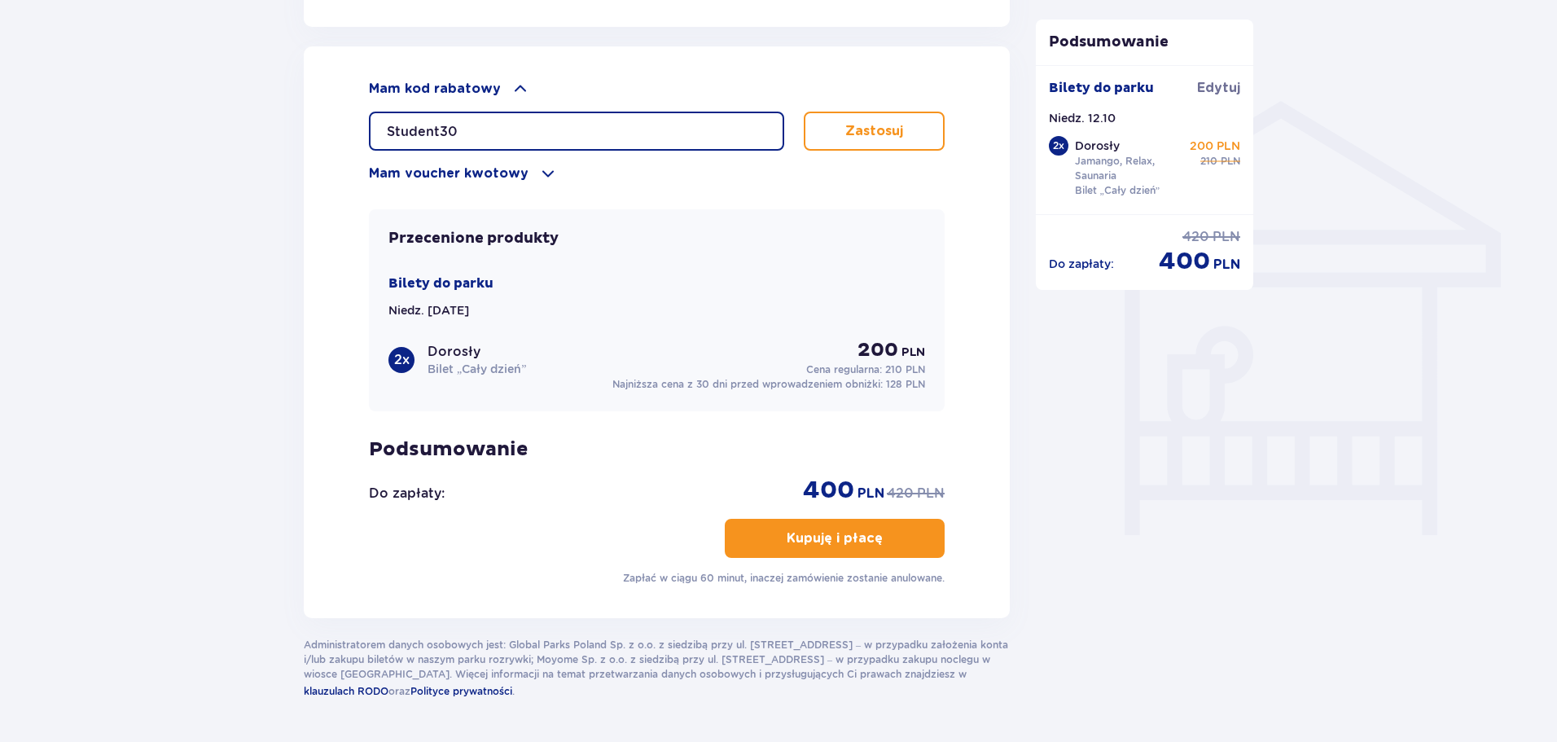
type input "Student30"
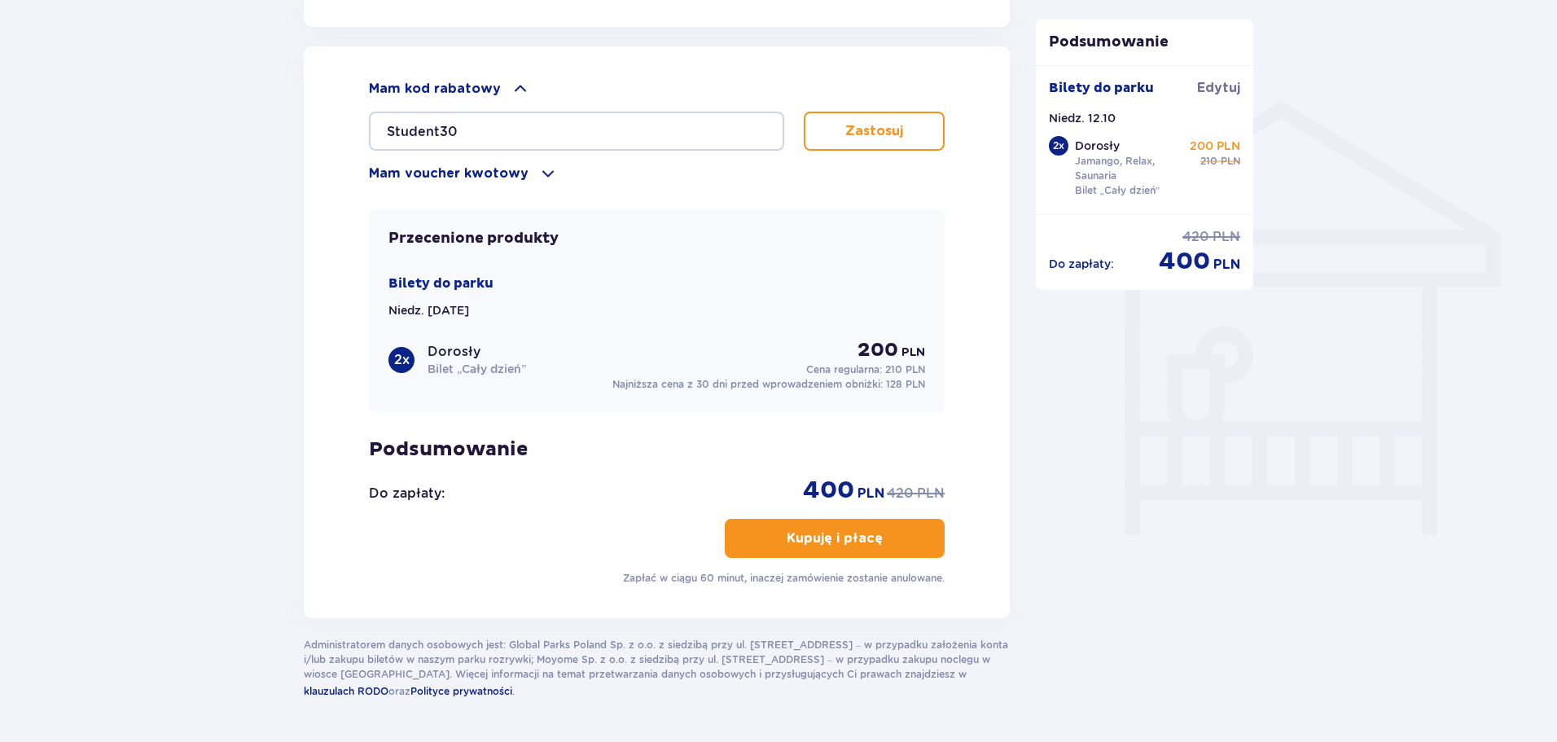
click at [860, 131] on p "Zastosuj" at bounding box center [874, 131] width 58 height 18
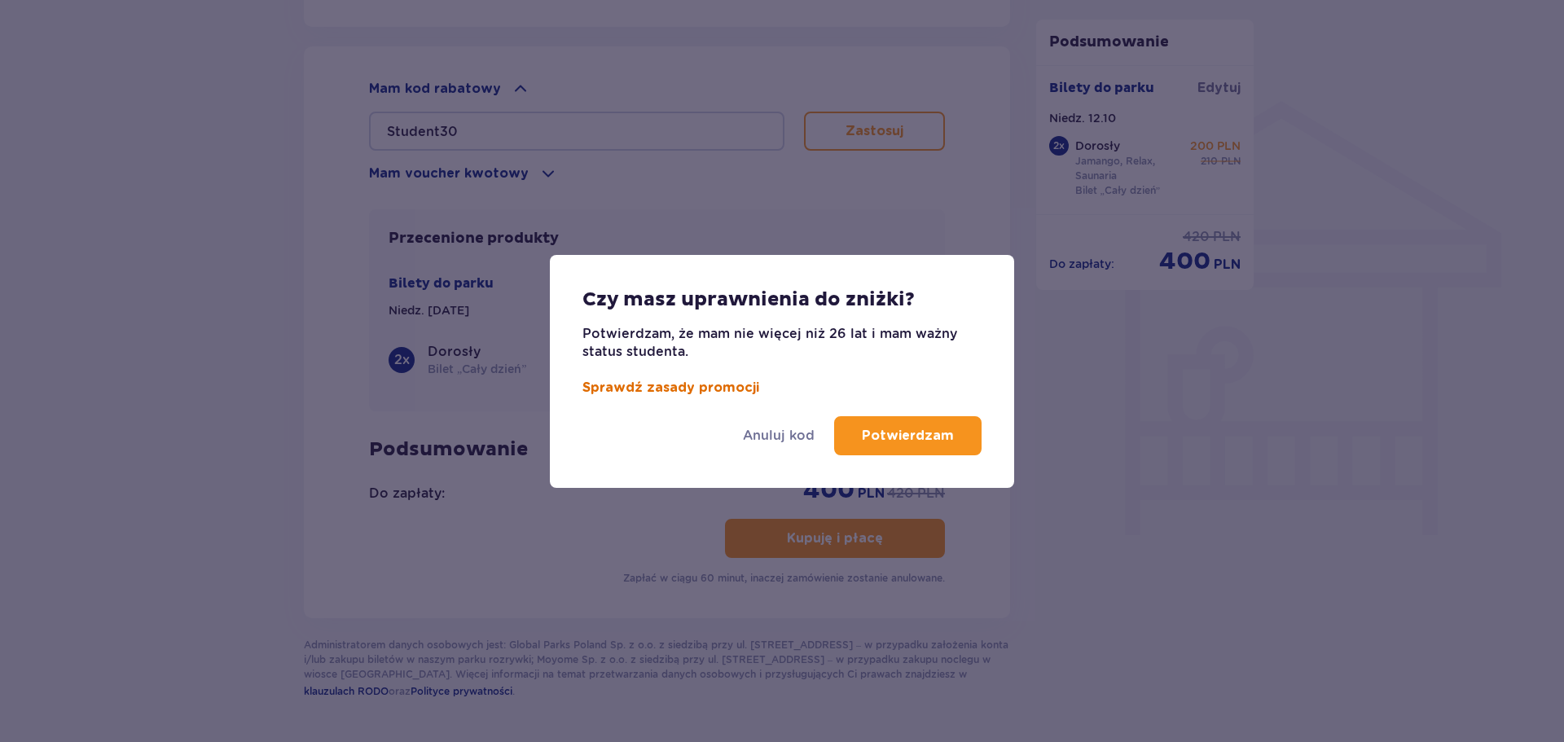
click at [713, 385] on link "Sprawdź zasady promocji" at bounding box center [670, 387] width 177 height 13
click at [912, 428] on p "Potwierdzam" at bounding box center [908, 436] width 92 height 18
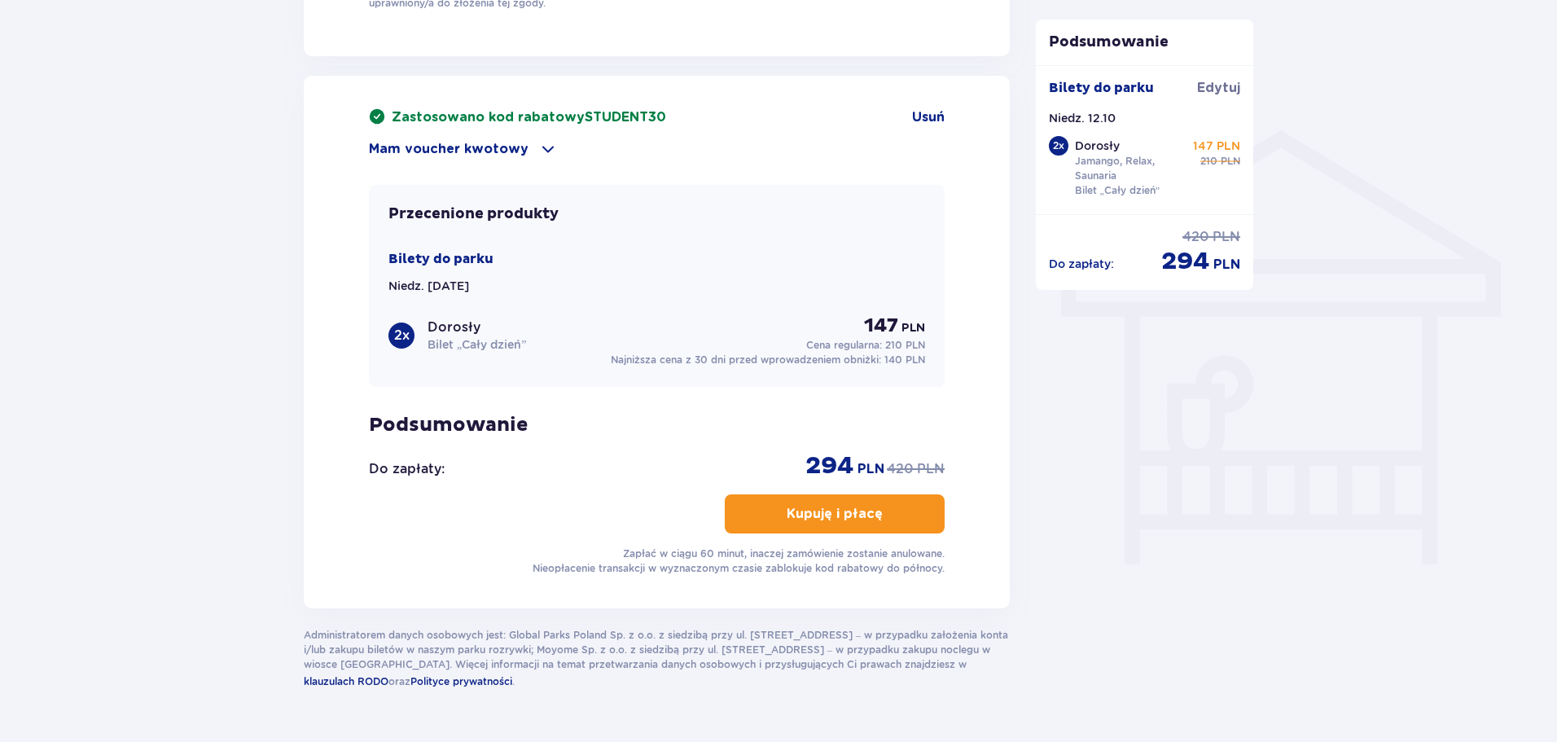
scroll to position [1234, 0]
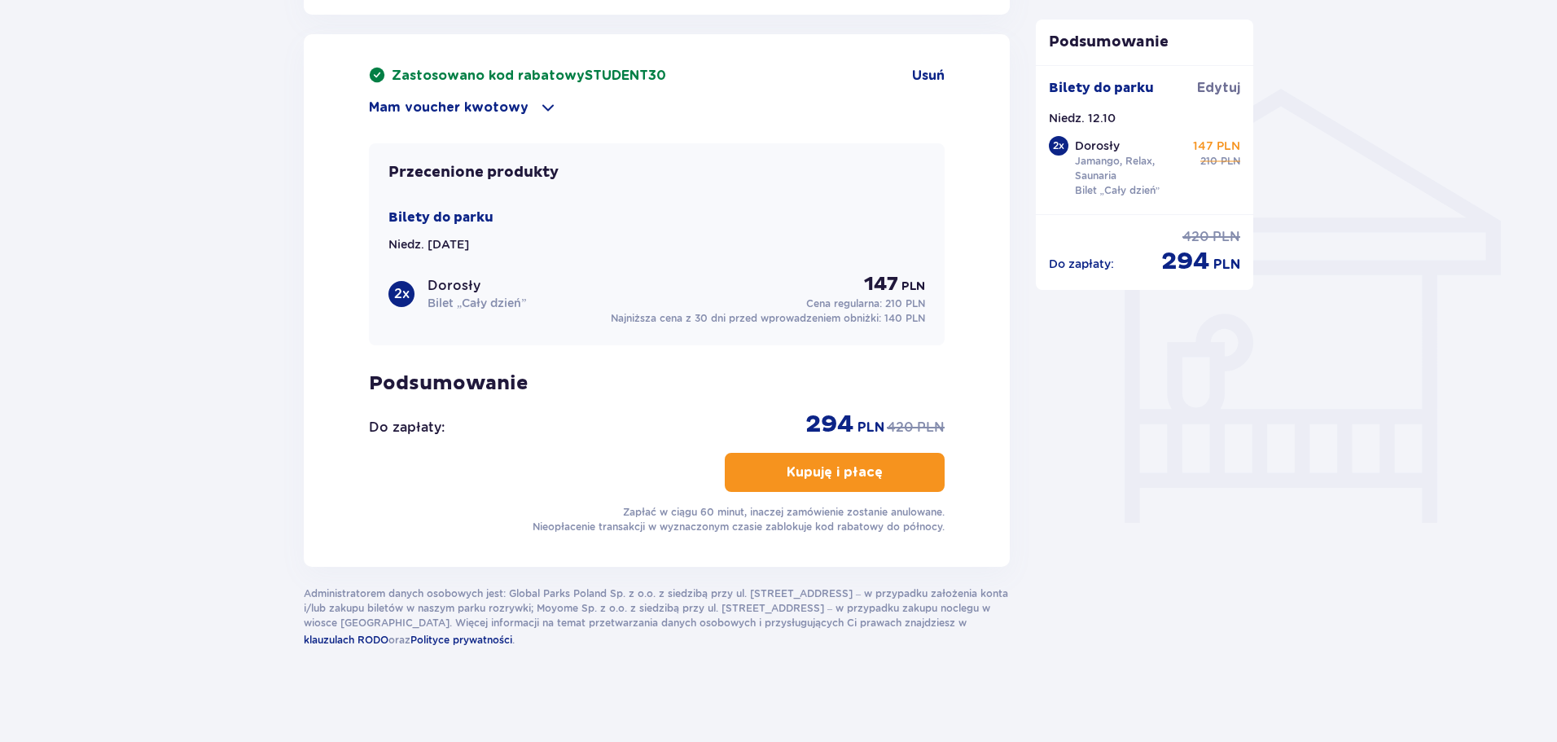
click at [787, 466] on p "Kupuję i płacę" at bounding box center [835, 472] width 96 height 18
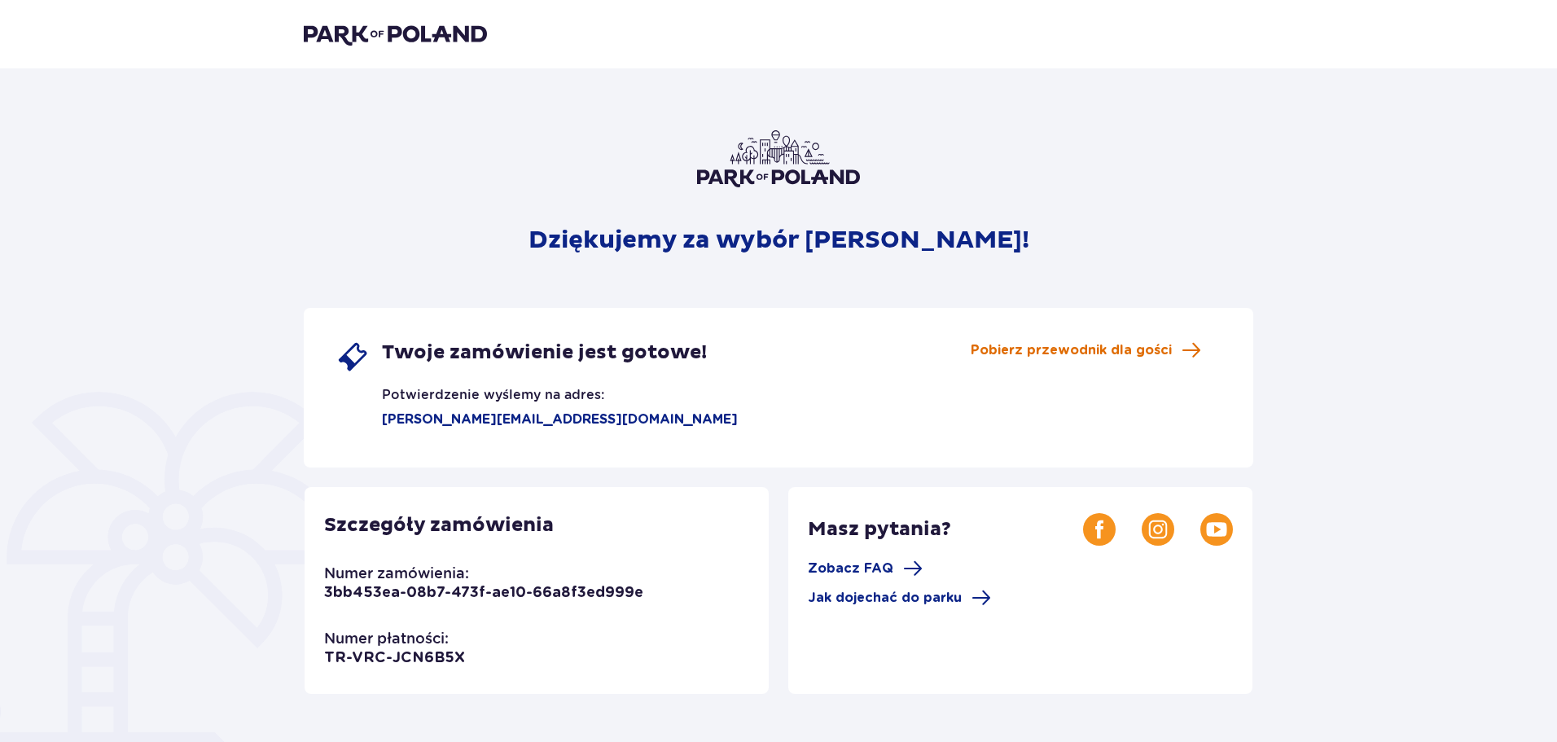
click at [1008, 350] on span "Pobierz przewodnik dla gości" at bounding box center [1071, 350] width 201 height 18
click at [428, 46] on header at bounding box center [778, 34] width 1557 height 68
click at [427, 35] on img at bounding box center [395, 34] width 183 height 23
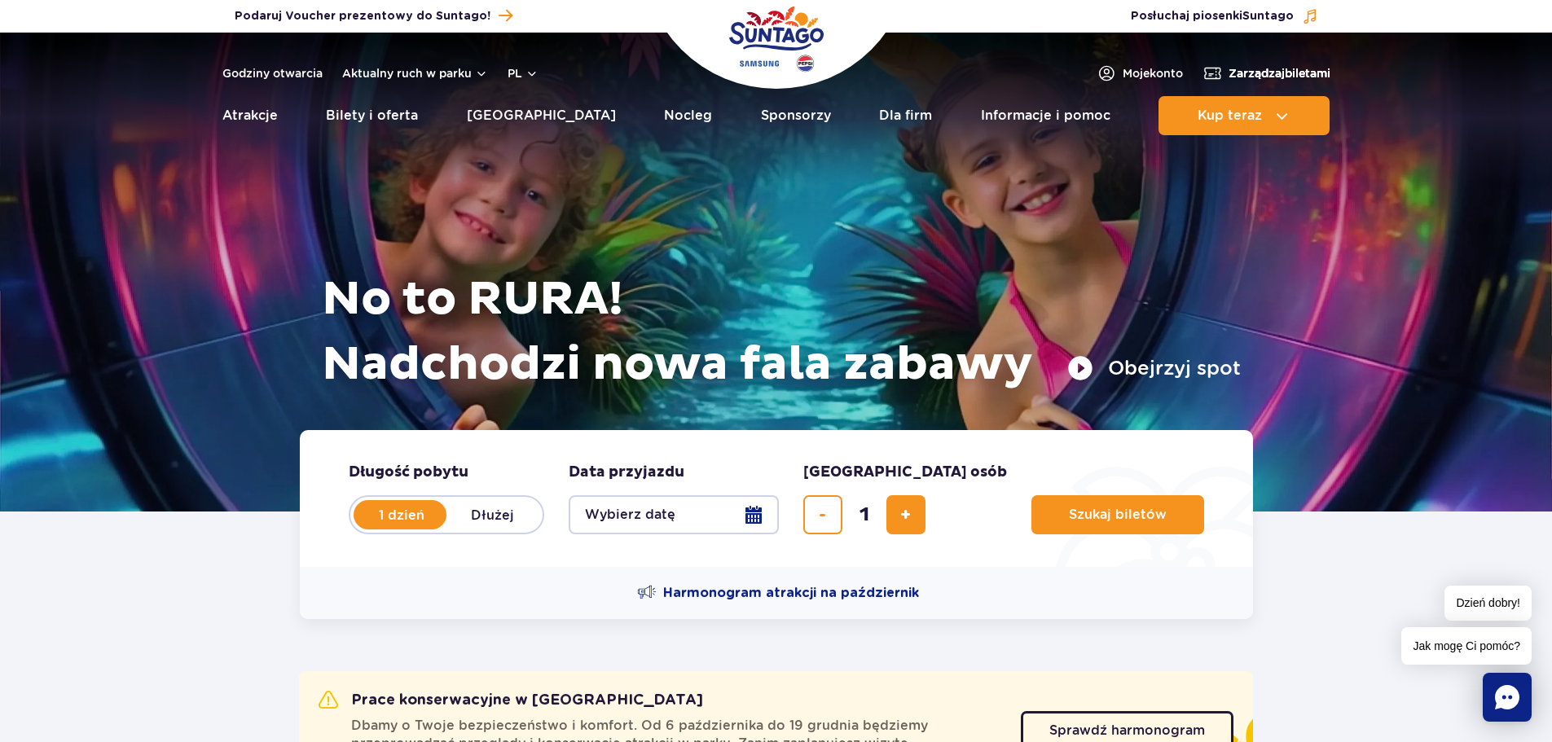
click at [1258, 72] on span "Zarządzaj biletami" at bounding box center [1279, 73] width 102 height 16
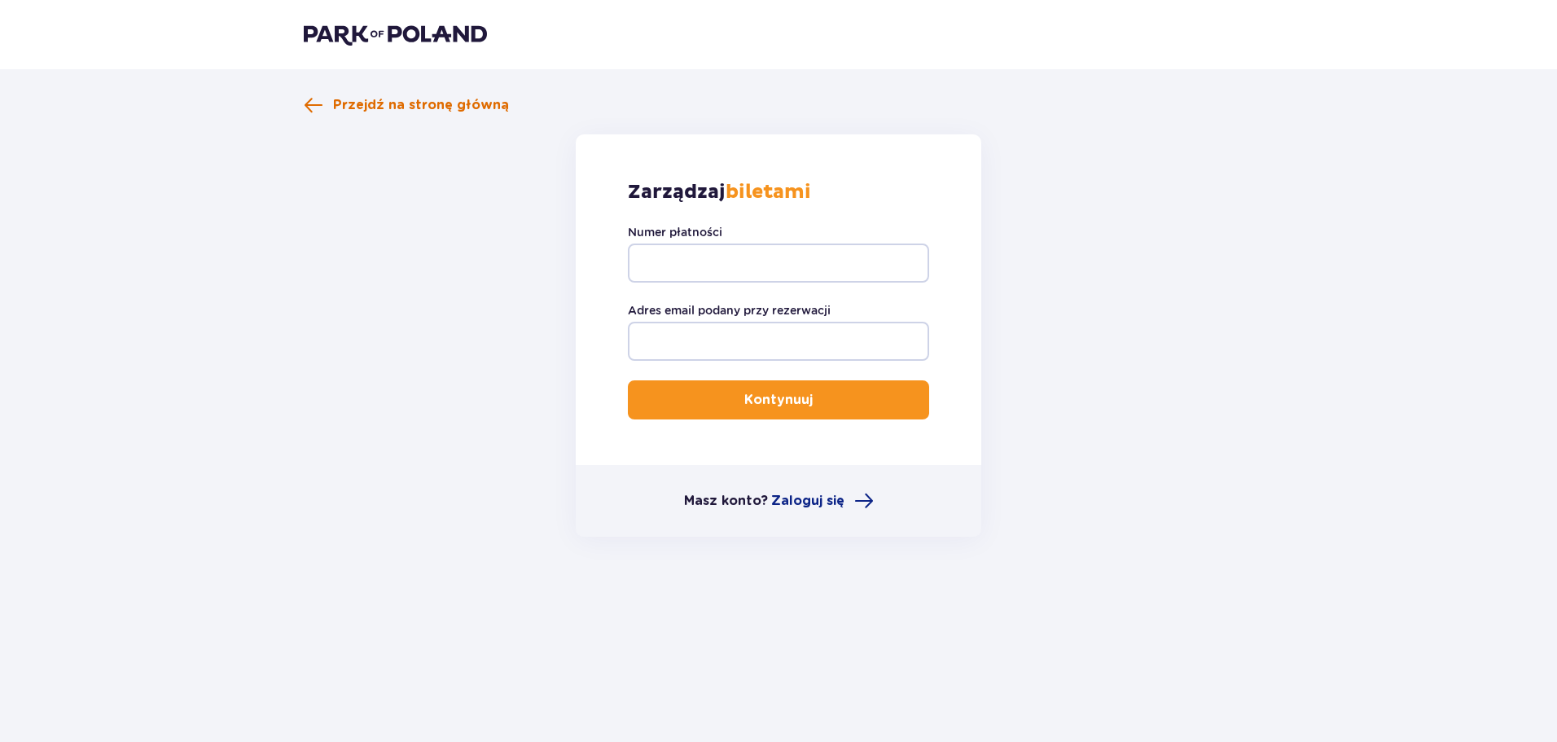
click at [424, 102] on span "Przejdź na stronę główną" at bounding box center [421, 105] width 176 height 18
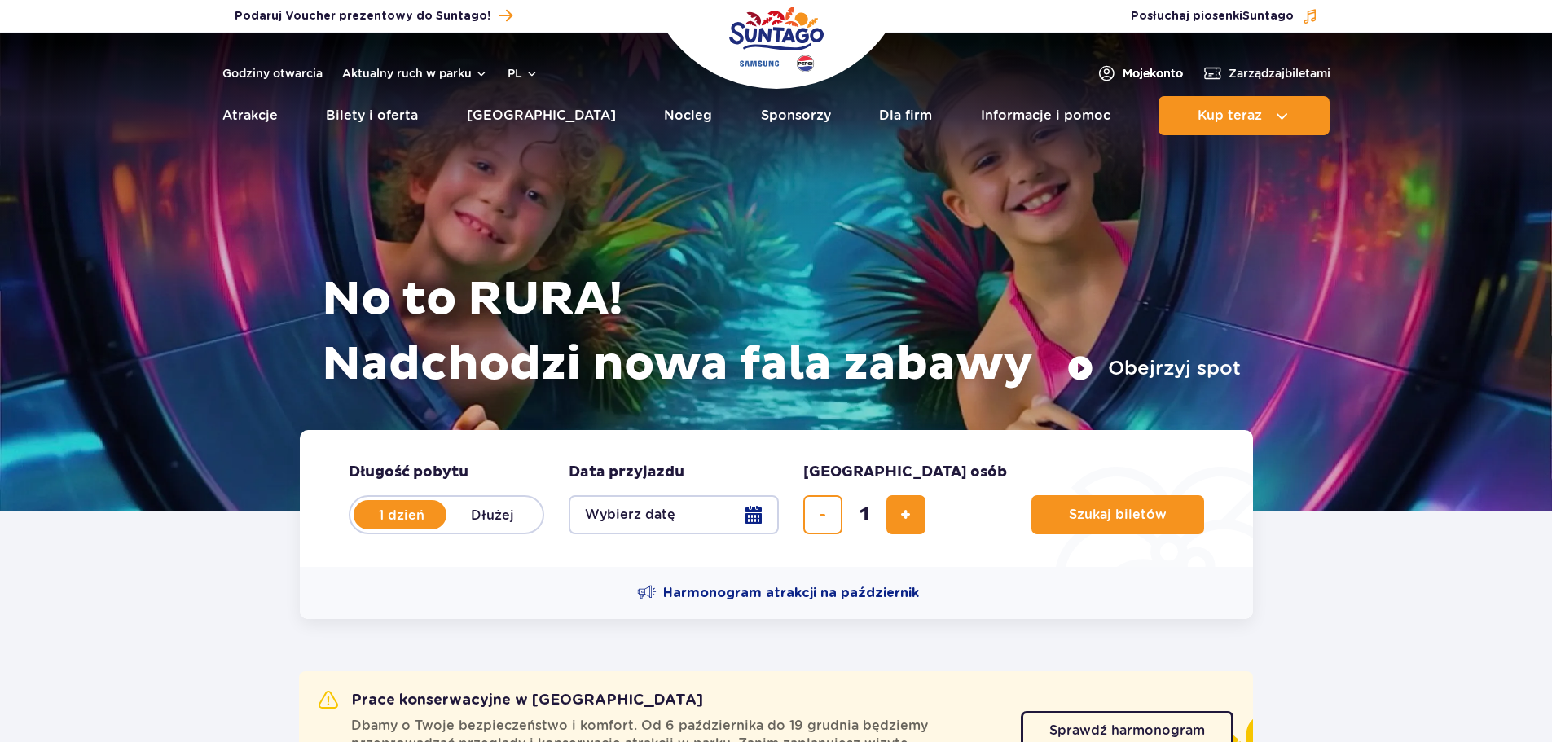
click at [1108, 72] on link "Moje konto" at bounding box center [1139, 74] width 86 height 20
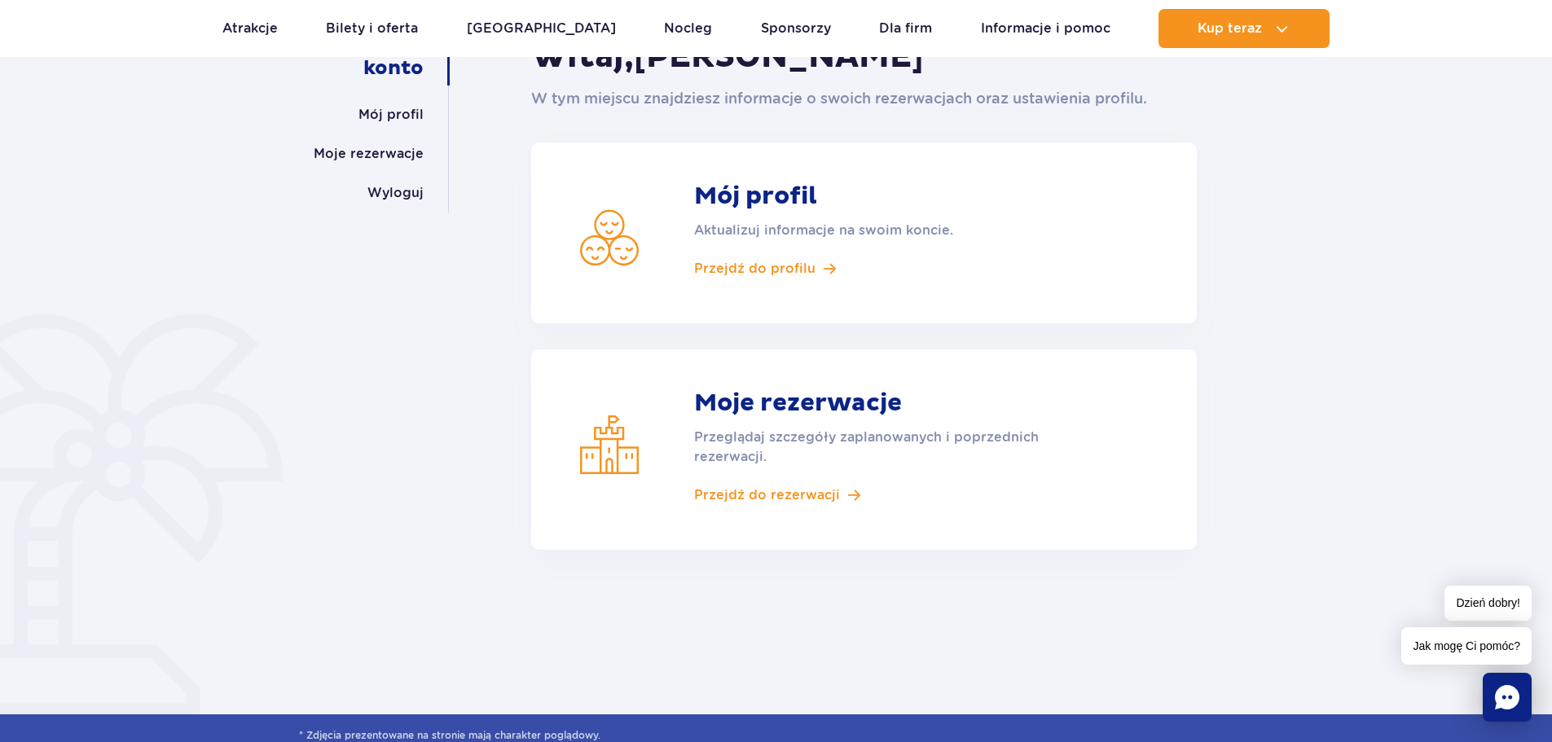
scroll to position [244, 0]
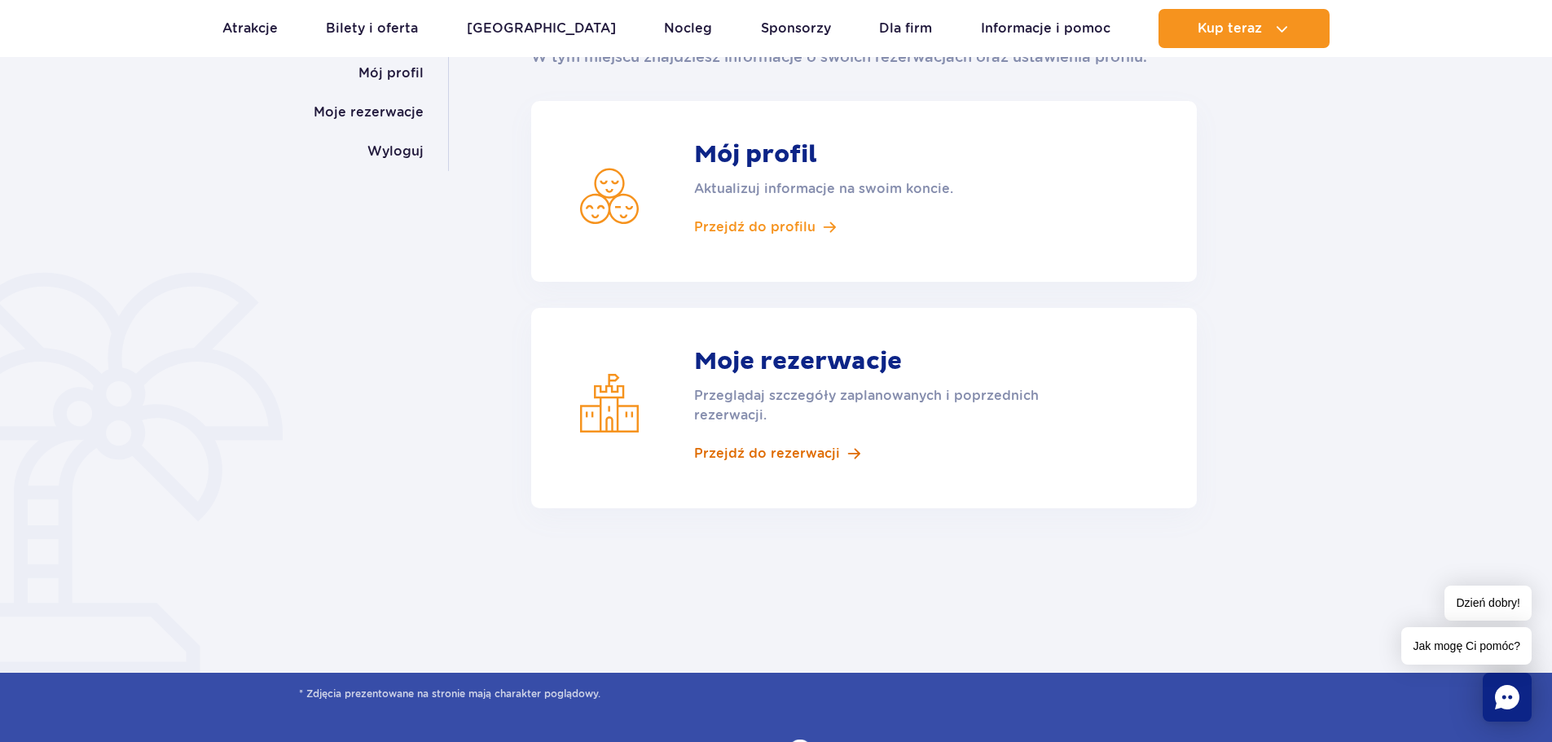
click at [794, 452] on span "Przejdź do rezerwacji" at bounding box center [767, 454] width 146 height 18
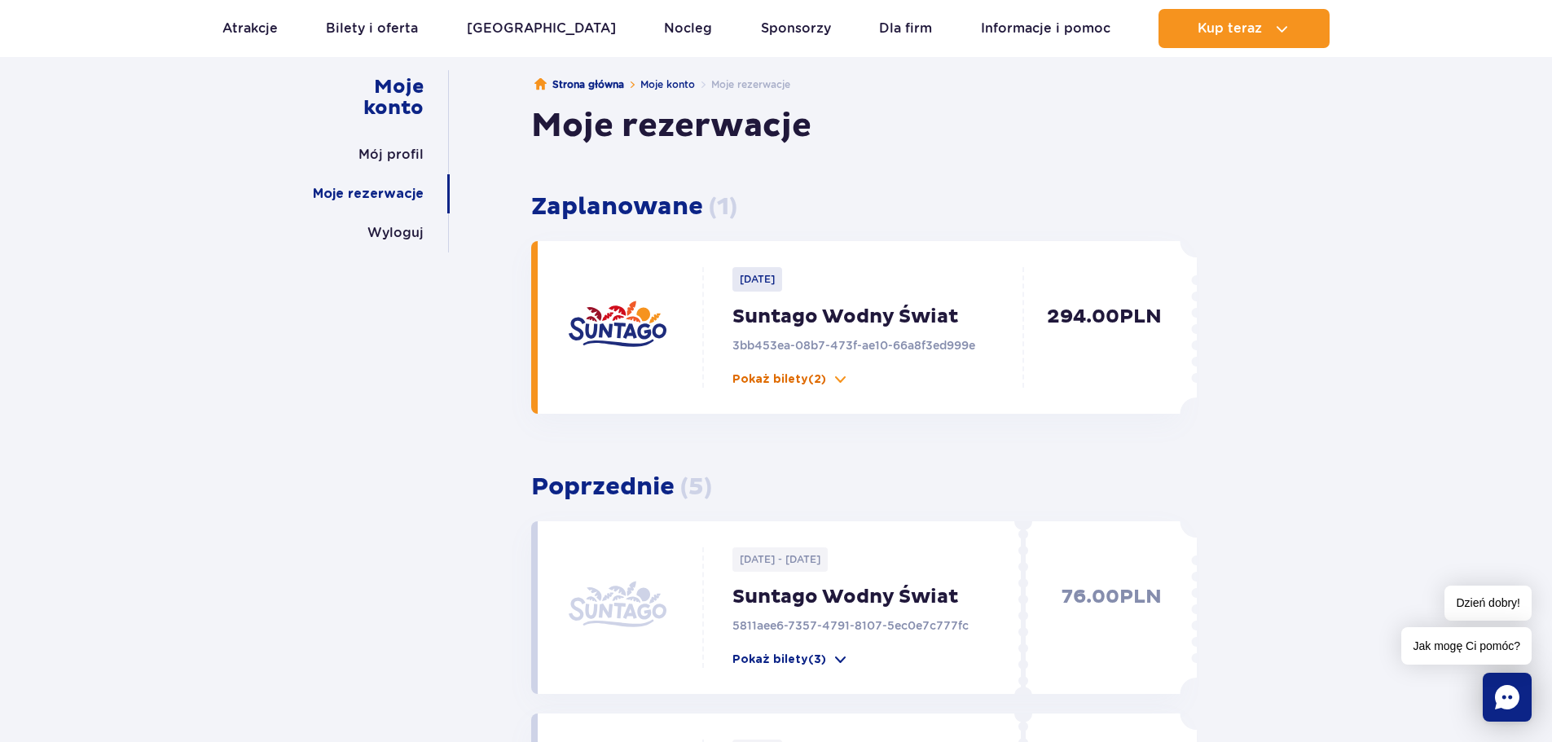
click at [832, 384] on span at bounding box center [840, 379] width 16 height 16
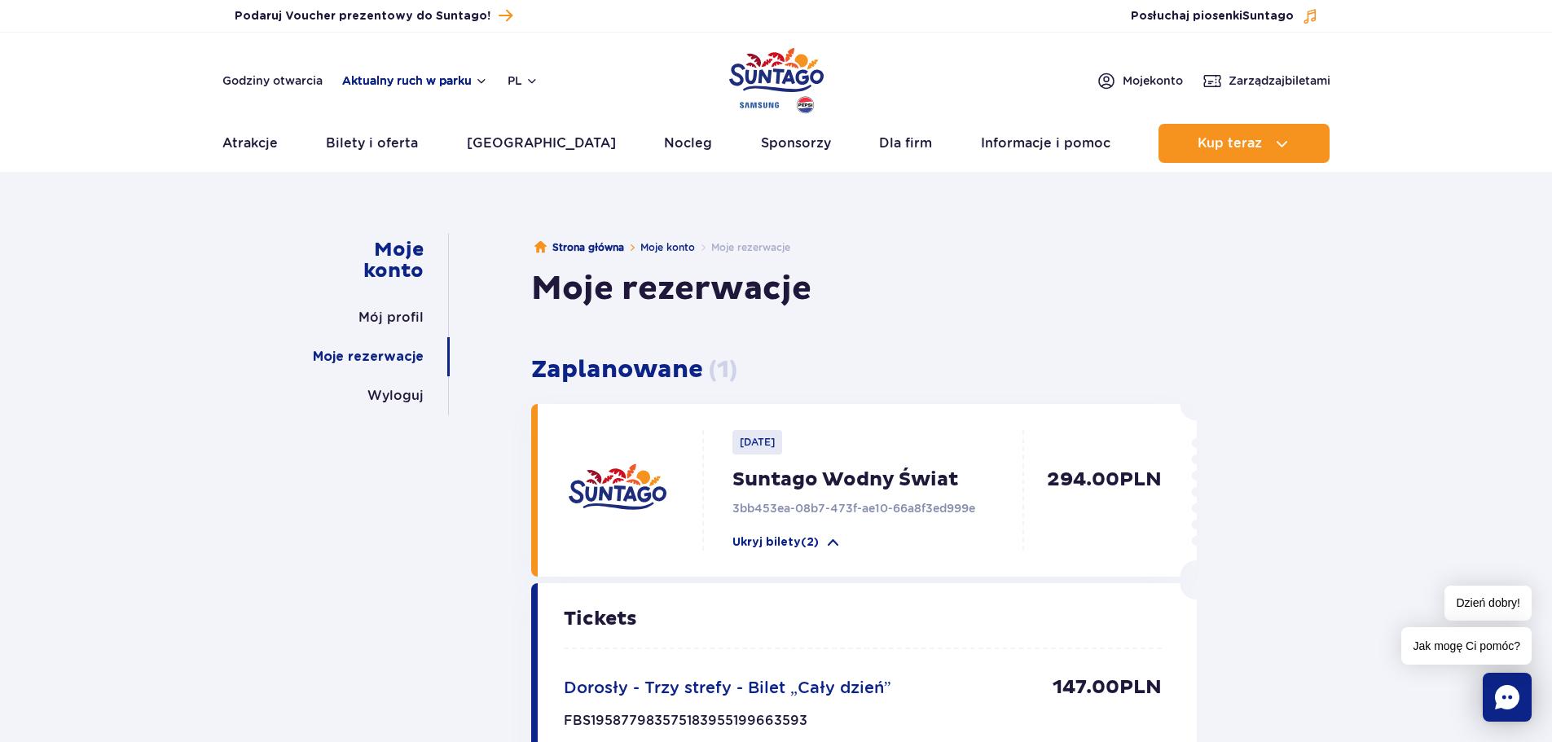
click at [469, 75] on button "Aktualny ruch w parku" at bounding box center [415, 80] width 146 height 13
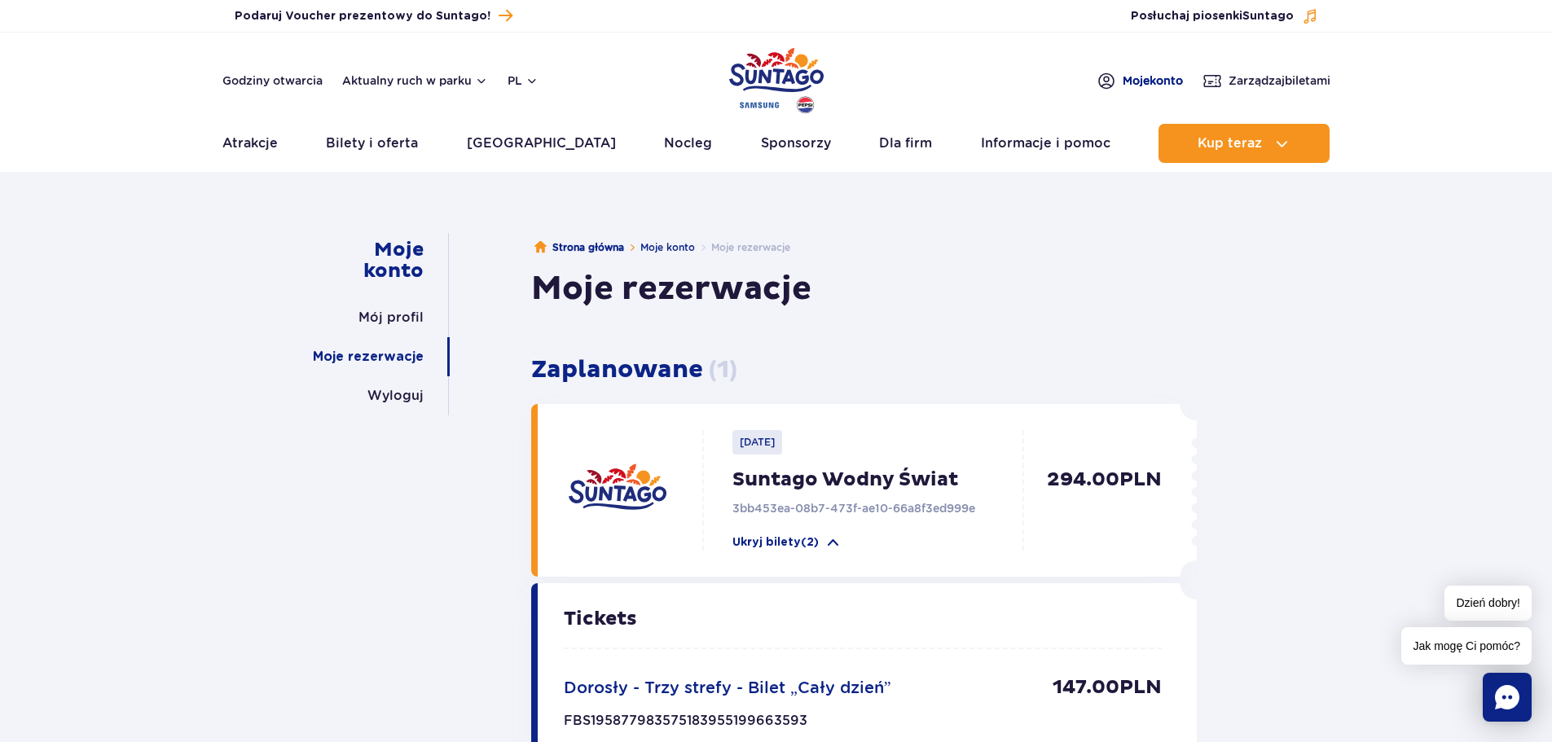
click at [1122, 77] on span "Moje konto" at bounding box center [1152, 80] width 60 height 16
